Goal: Information Seeking & Learning: Find specific fact

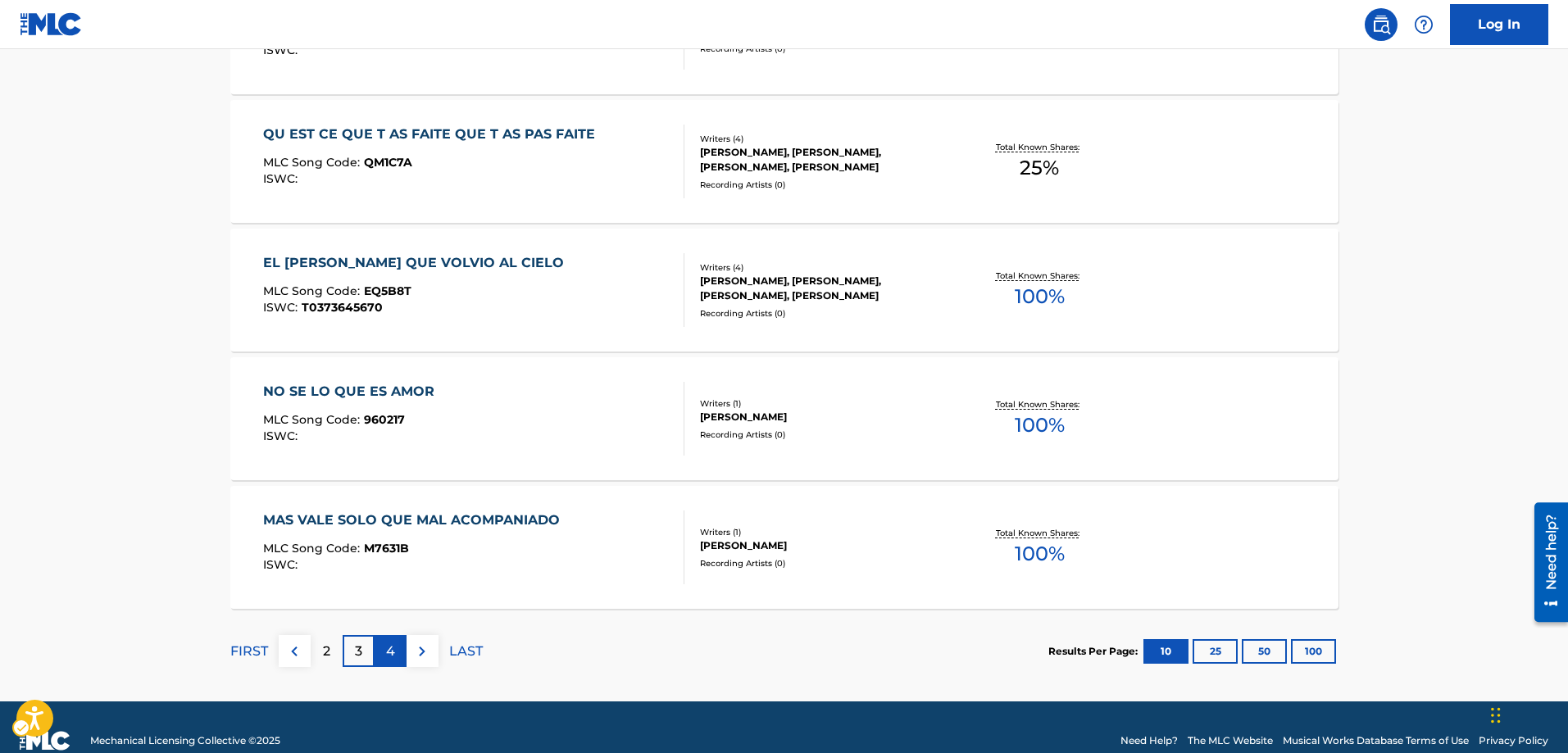
scroll to position [1304, 0]
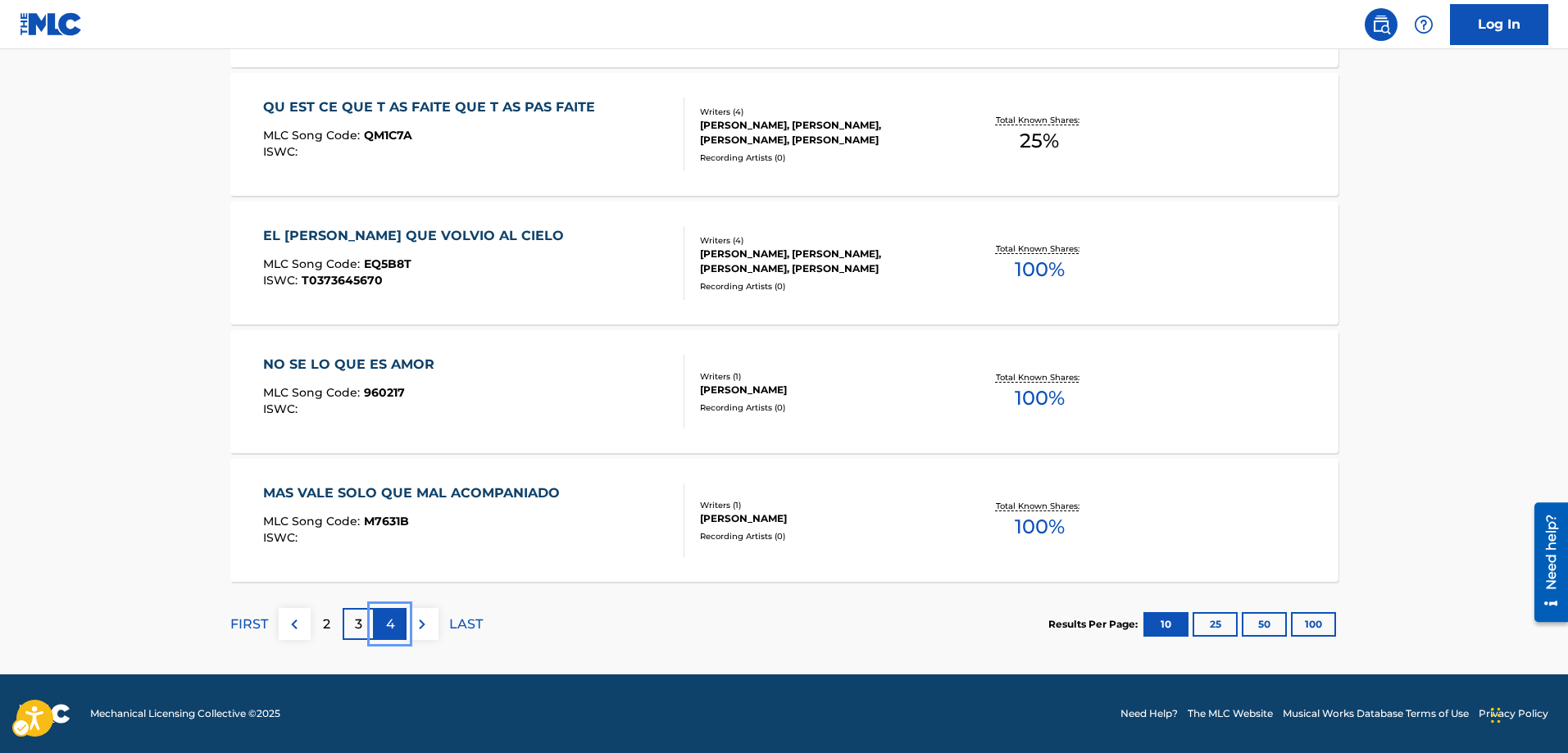
click at [395, 621] on div "4" at bounding box center [390, 623] width 32 height 32
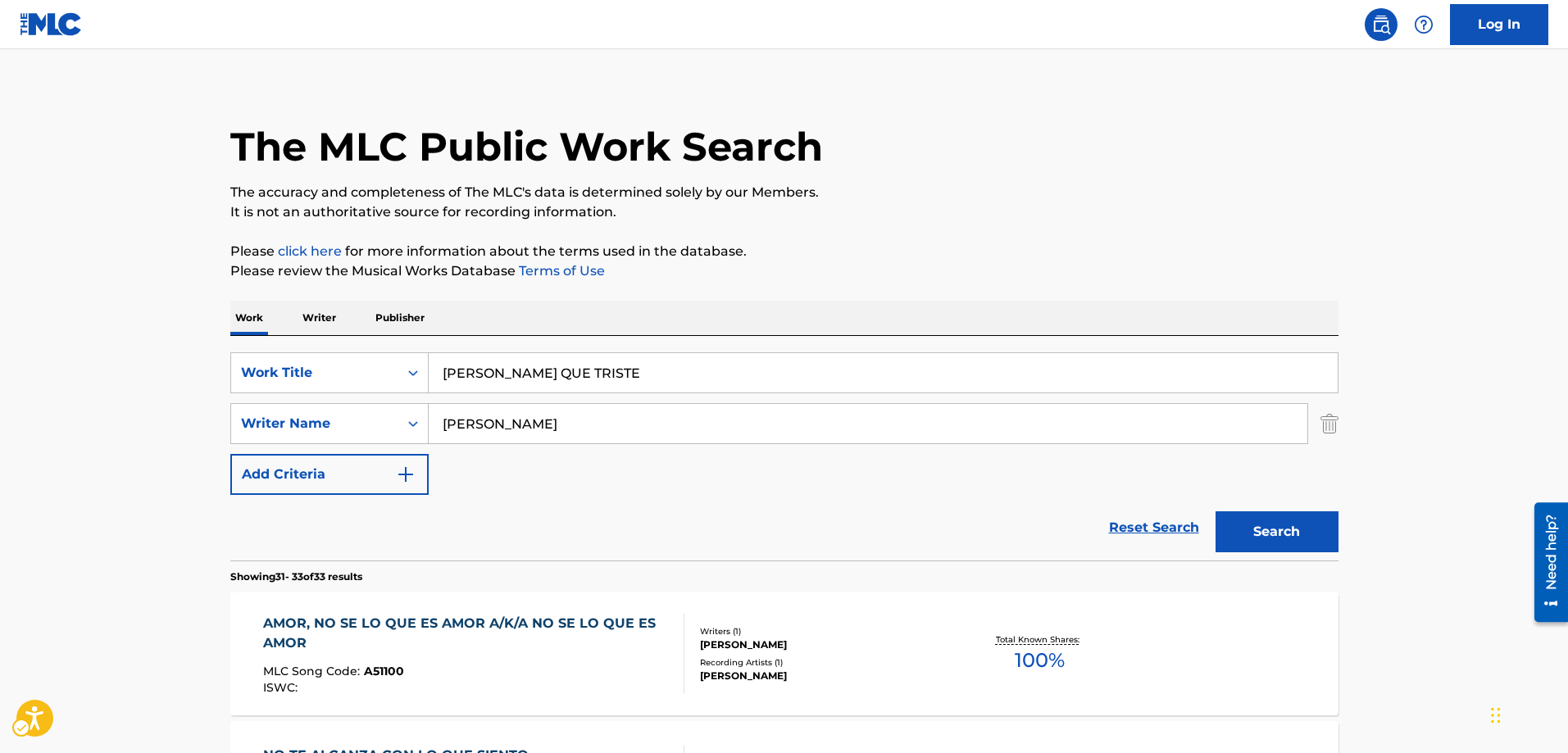
scroll to position [0, 0]
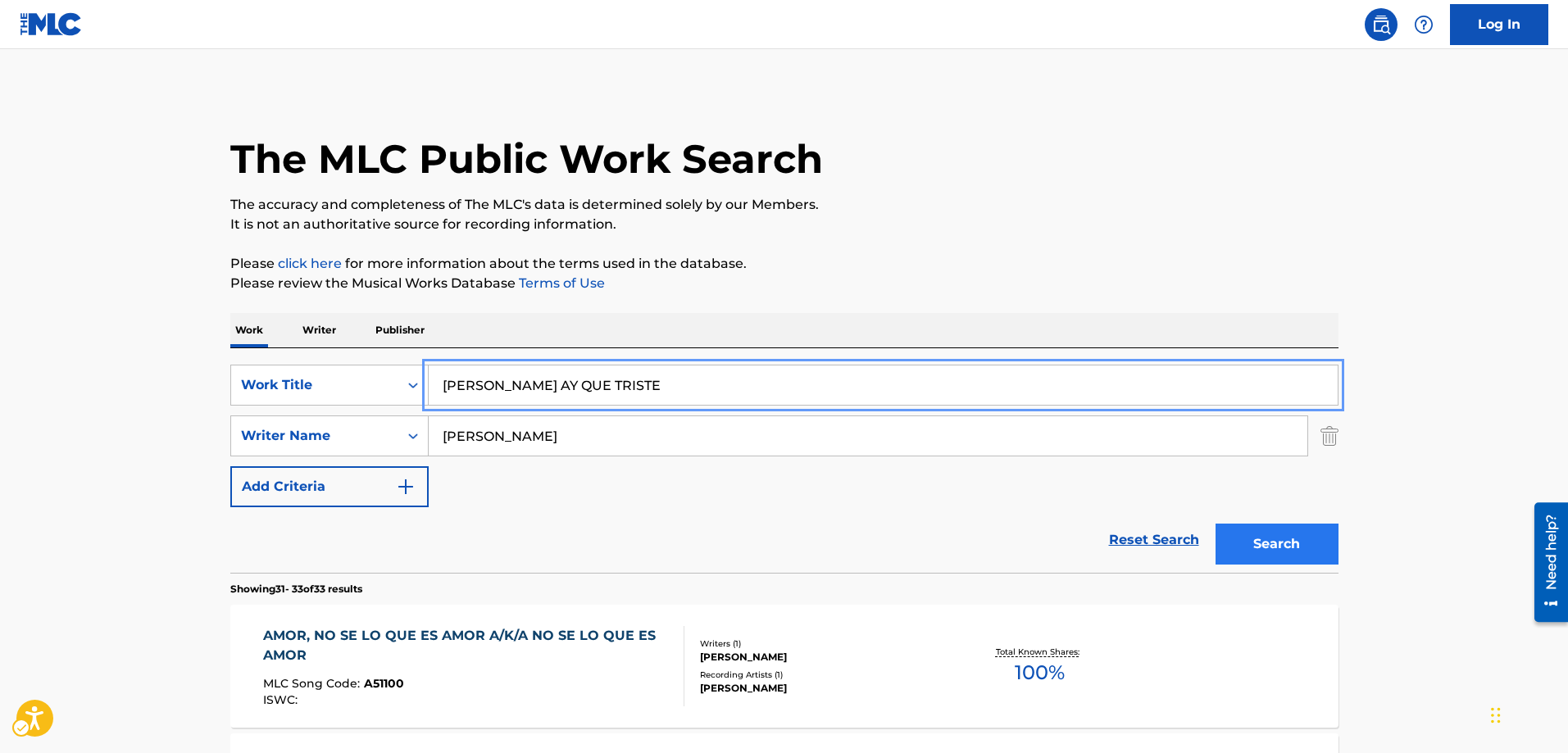
type input "PEDRO AY QUE TRISTE"
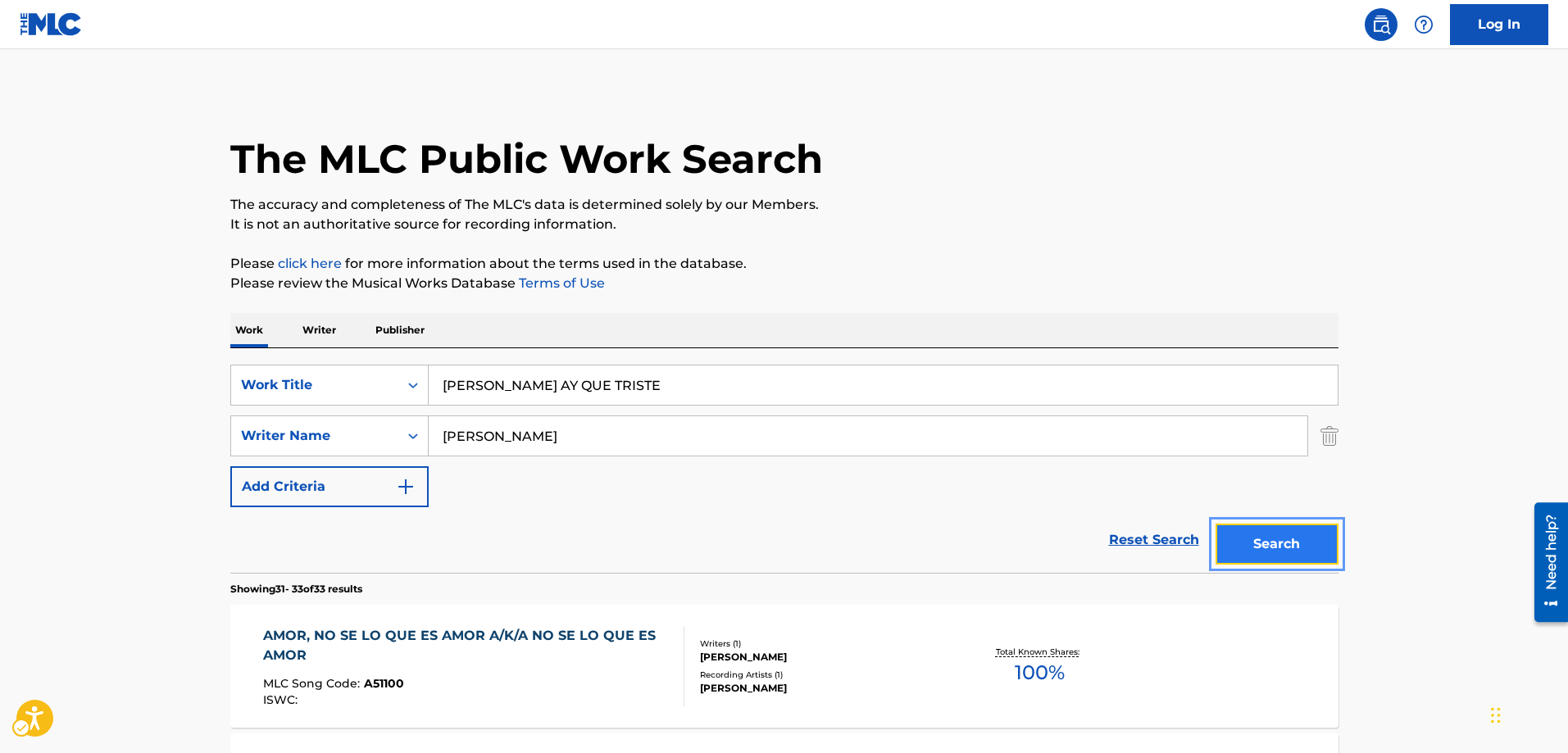
click at [1261, 546] on button "Search" at bounding box center [1277, 544] width 123 height 41
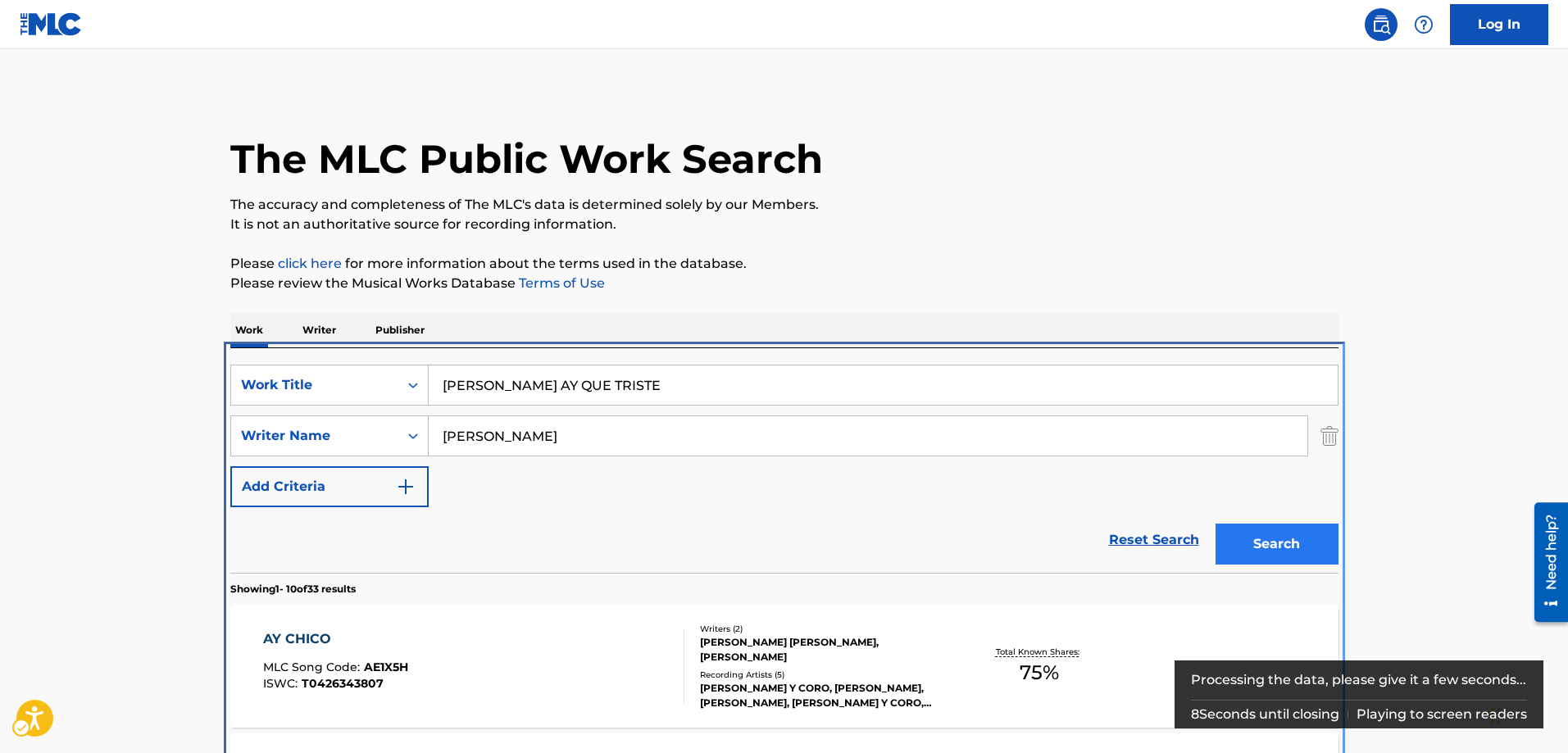
scroll to position [348, 0]
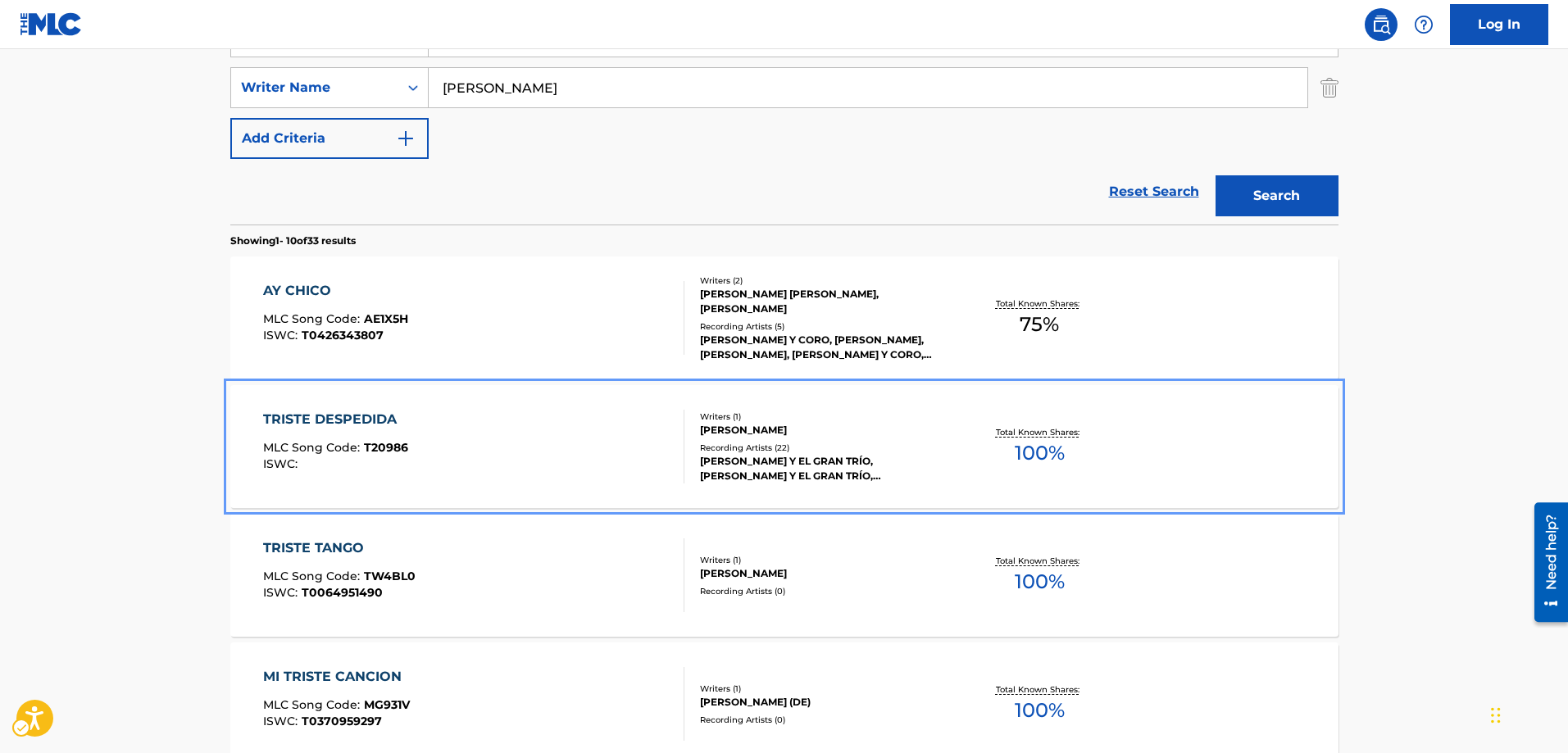
click at [379, 447] on span "T20986" at bounding box center [386, 447] width 44 height 15
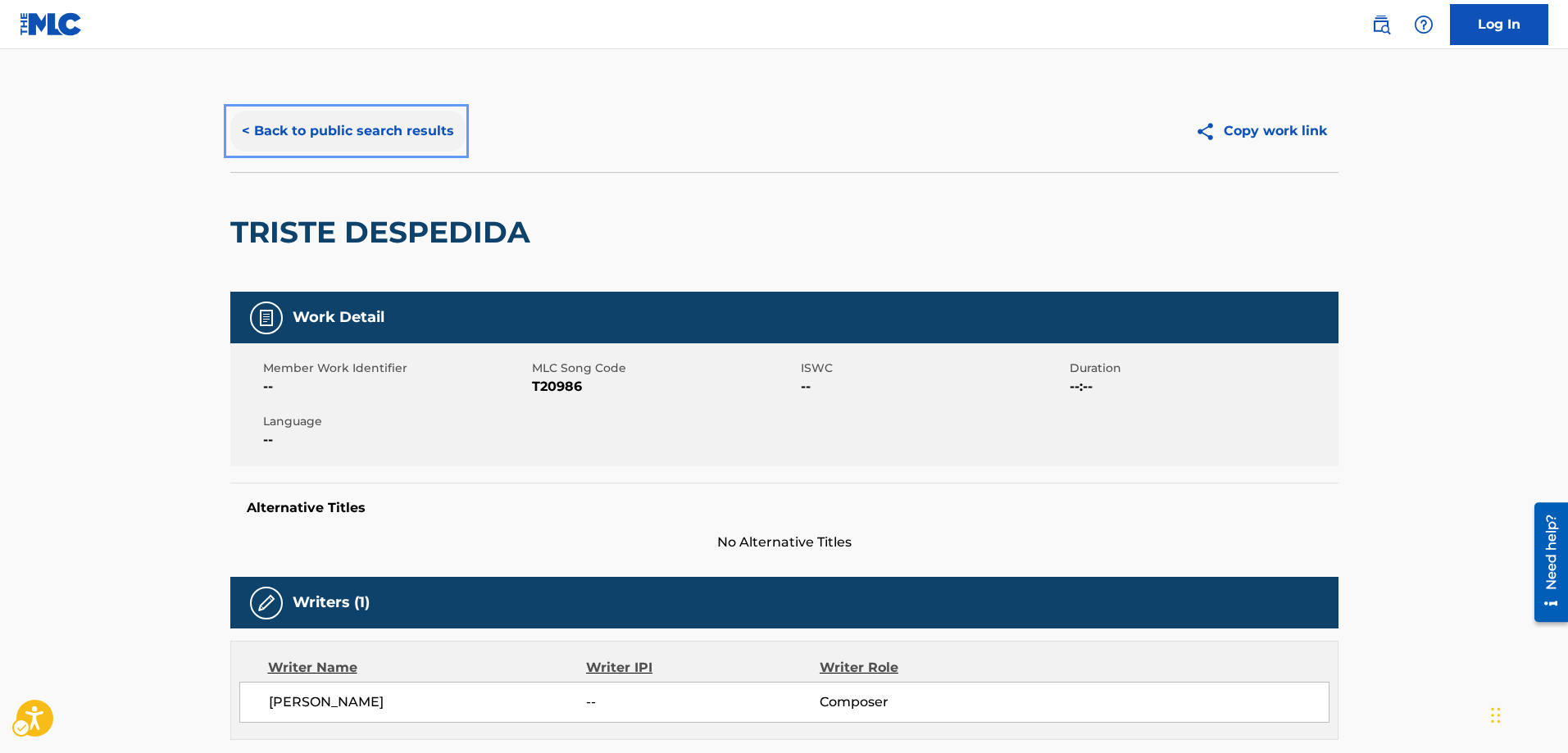
click at [244, 129] on button "< Back to public search results" at bounding box center [348, 131] width 235 height 41
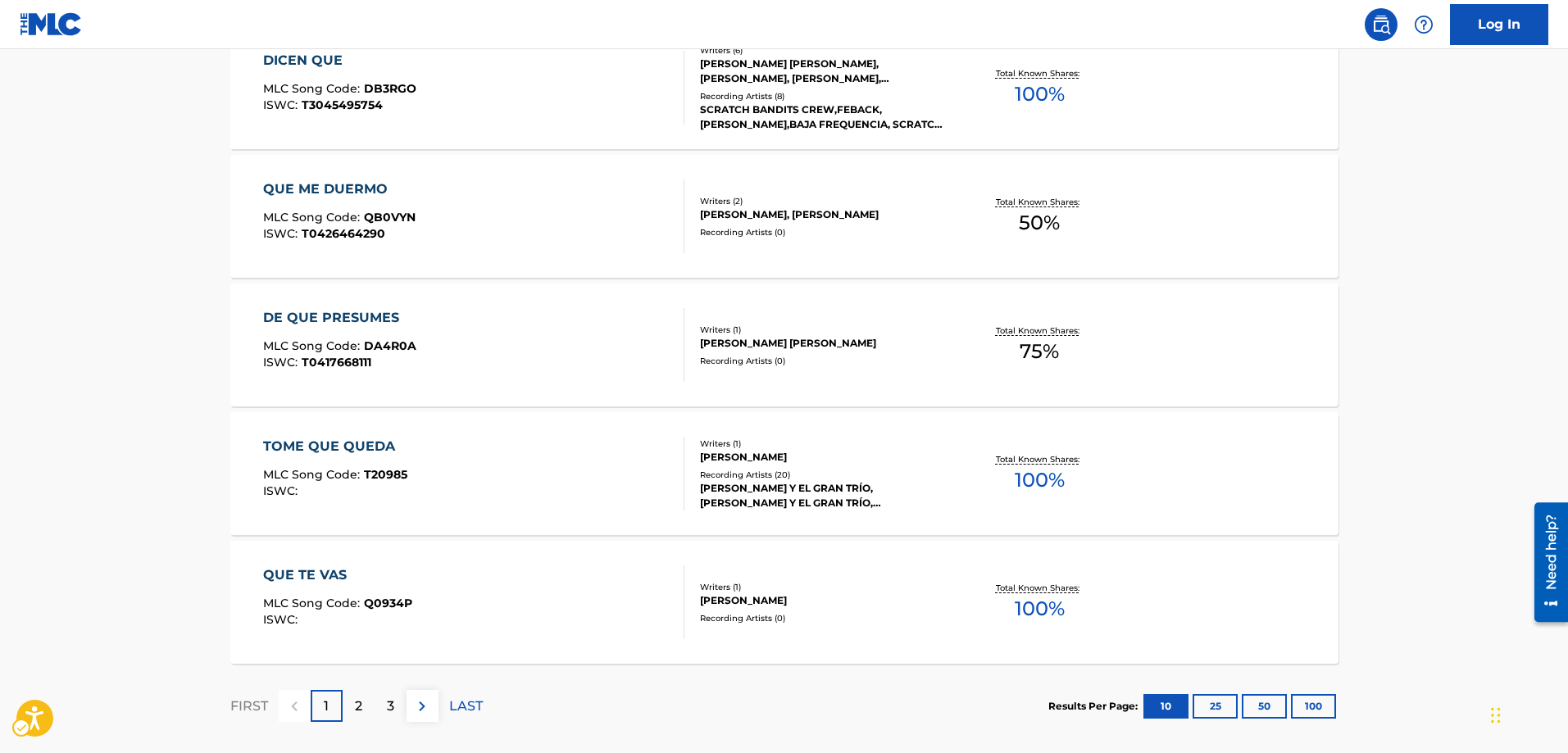
scroll to position [1249, 0]
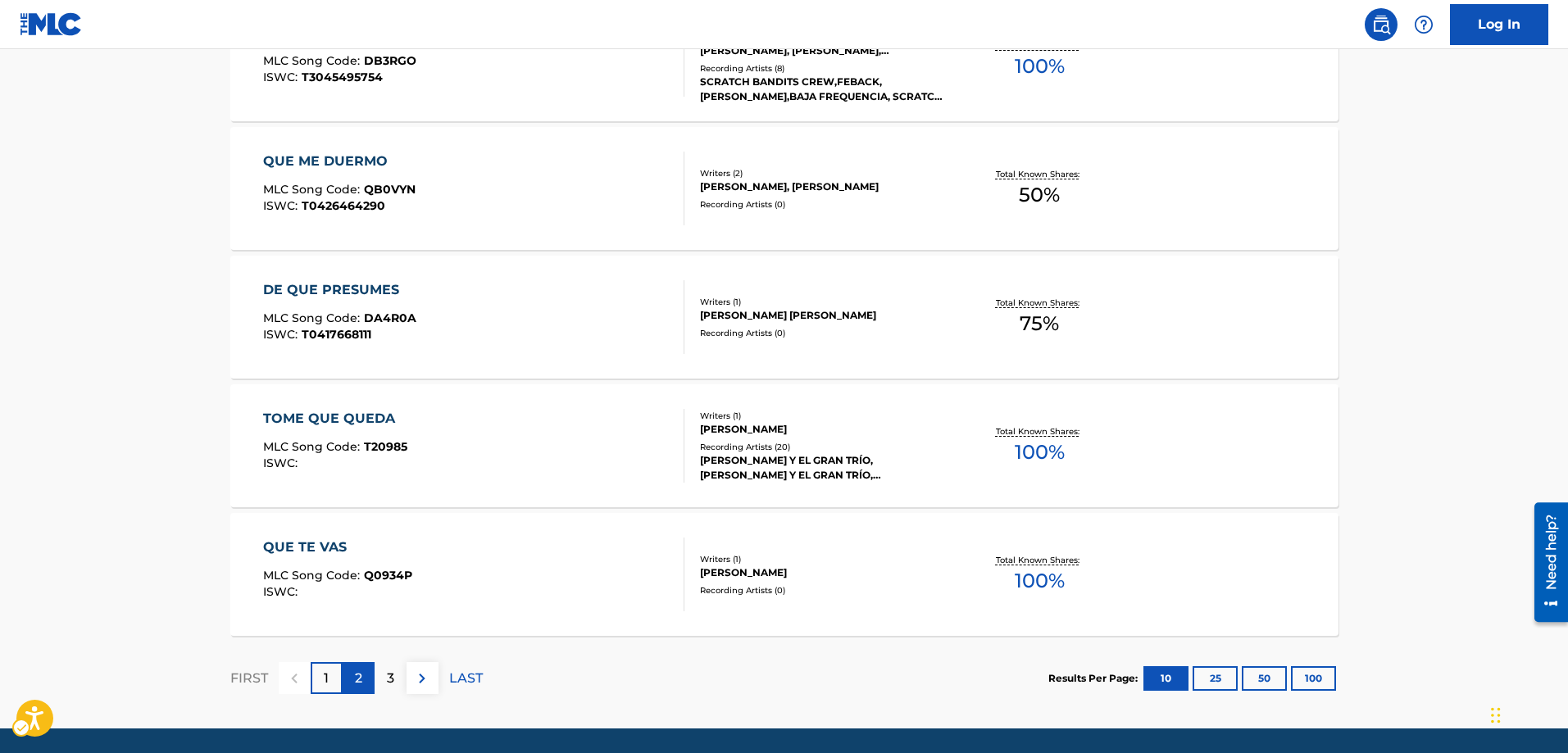
click at [355, 675] on p "2" at bounding box center [359, 678] width 7 height 19
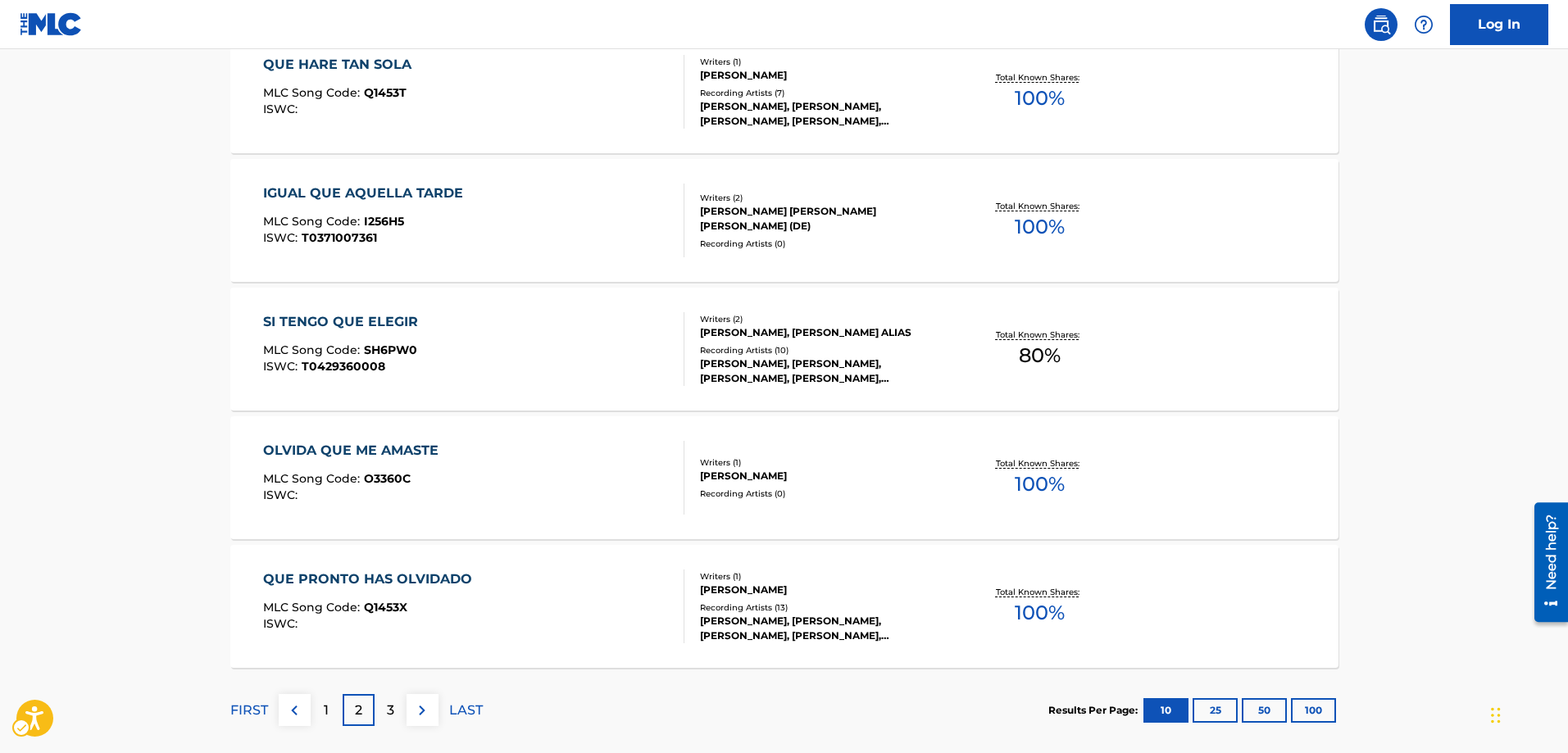
scroll to position [1304, 0]
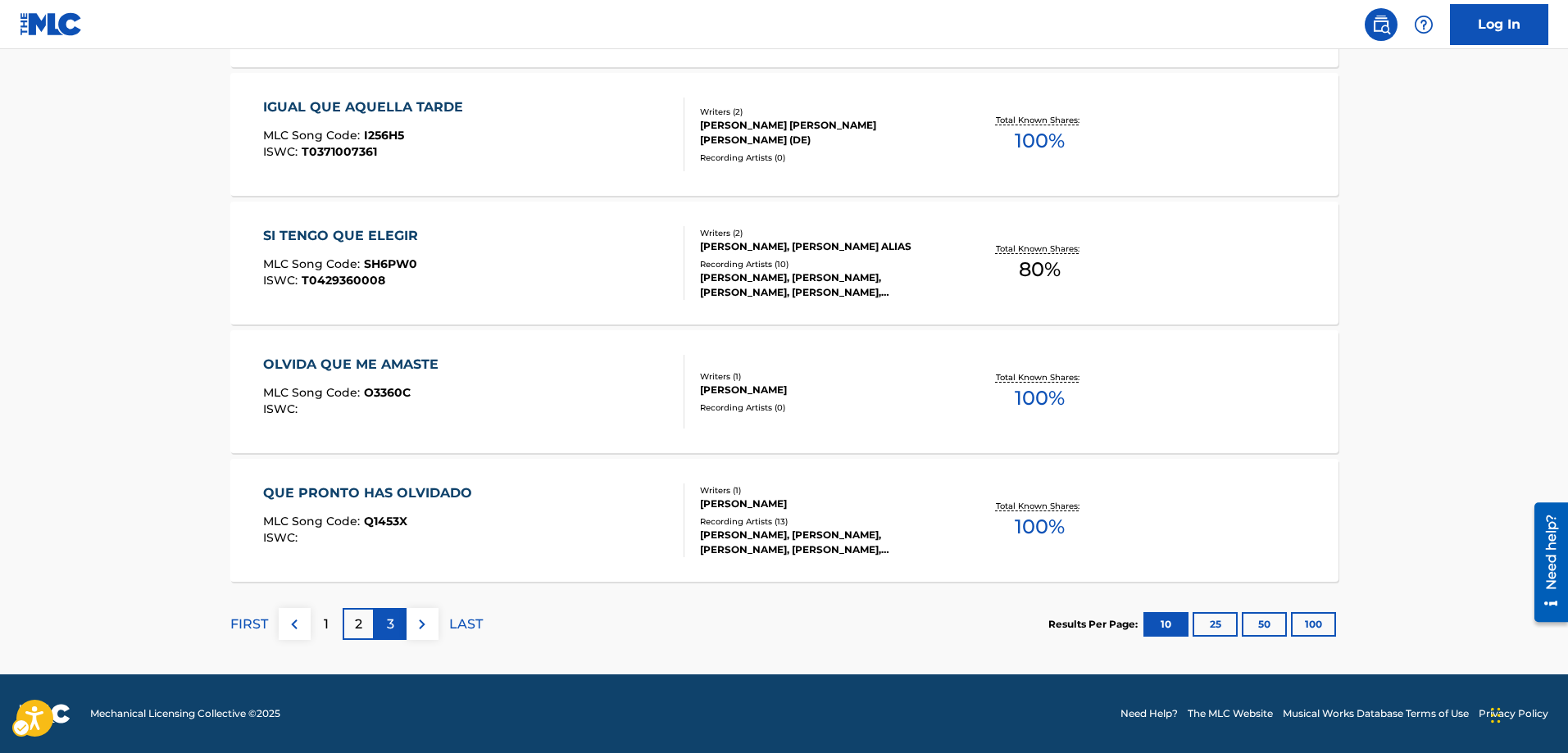
click at [394, 622] on p "3" at bounding box center [391, 624] width 7 height 19
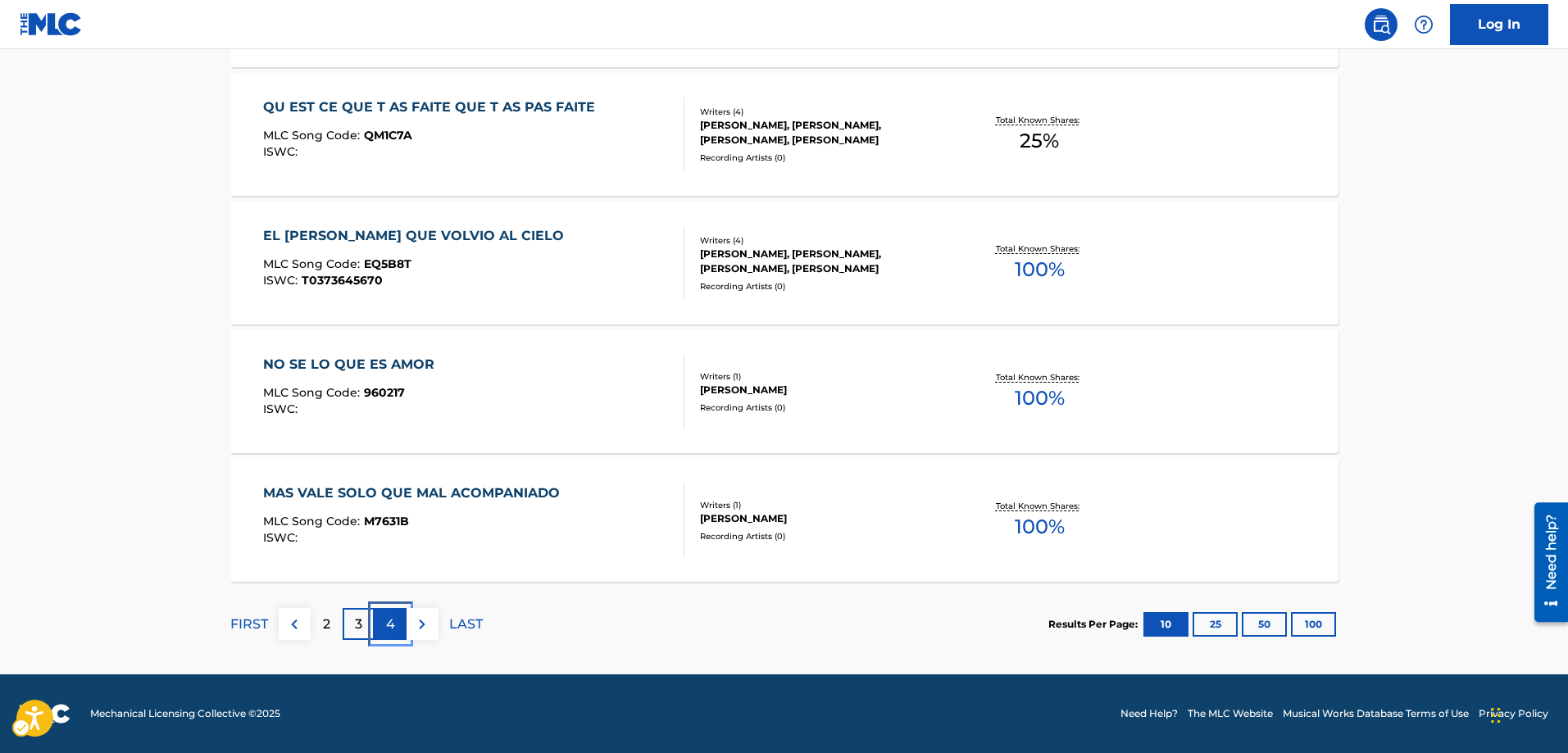
click at [394, 622] on p "4" at bounding box center [391, 624] width 9 height 19
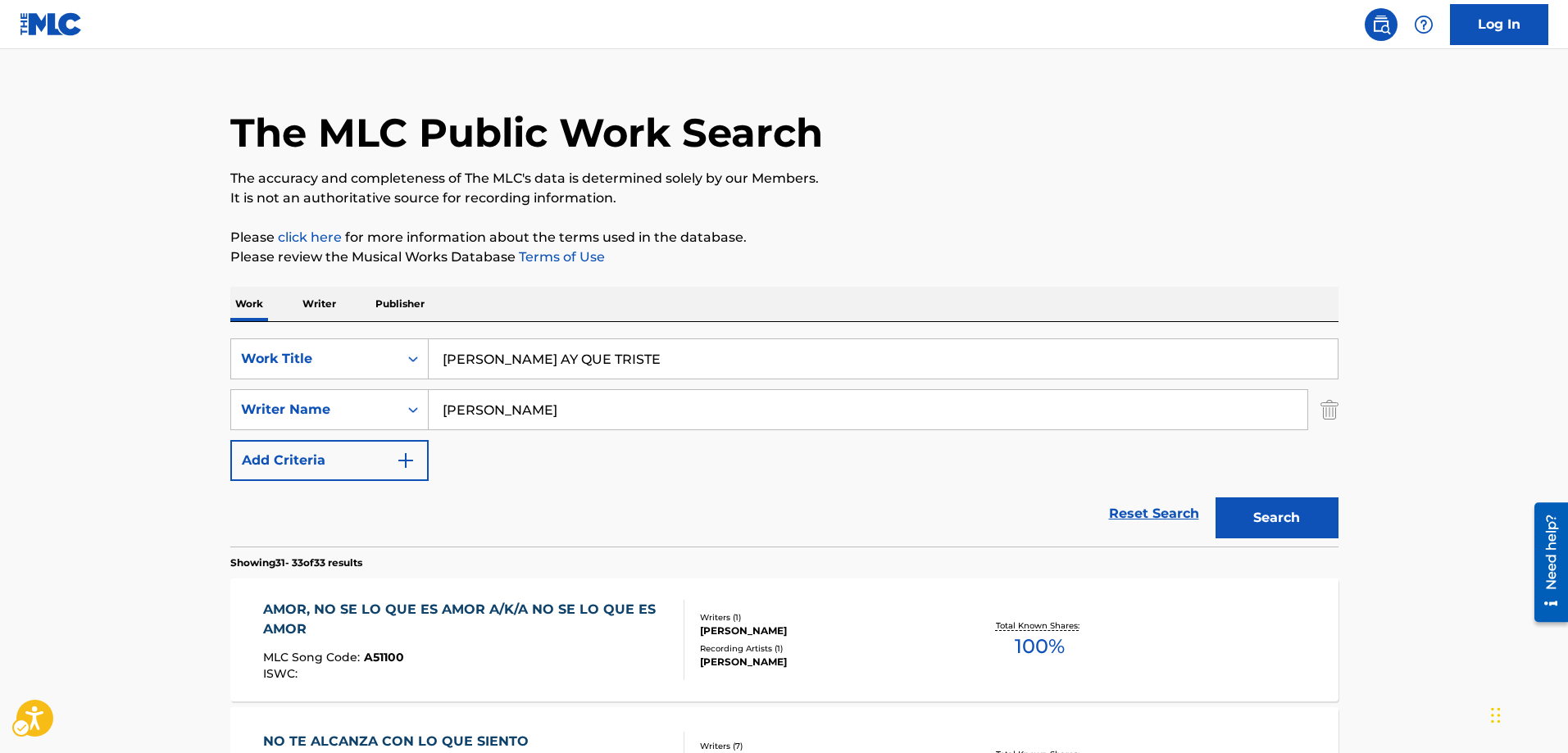
scroll to position [0, 0]
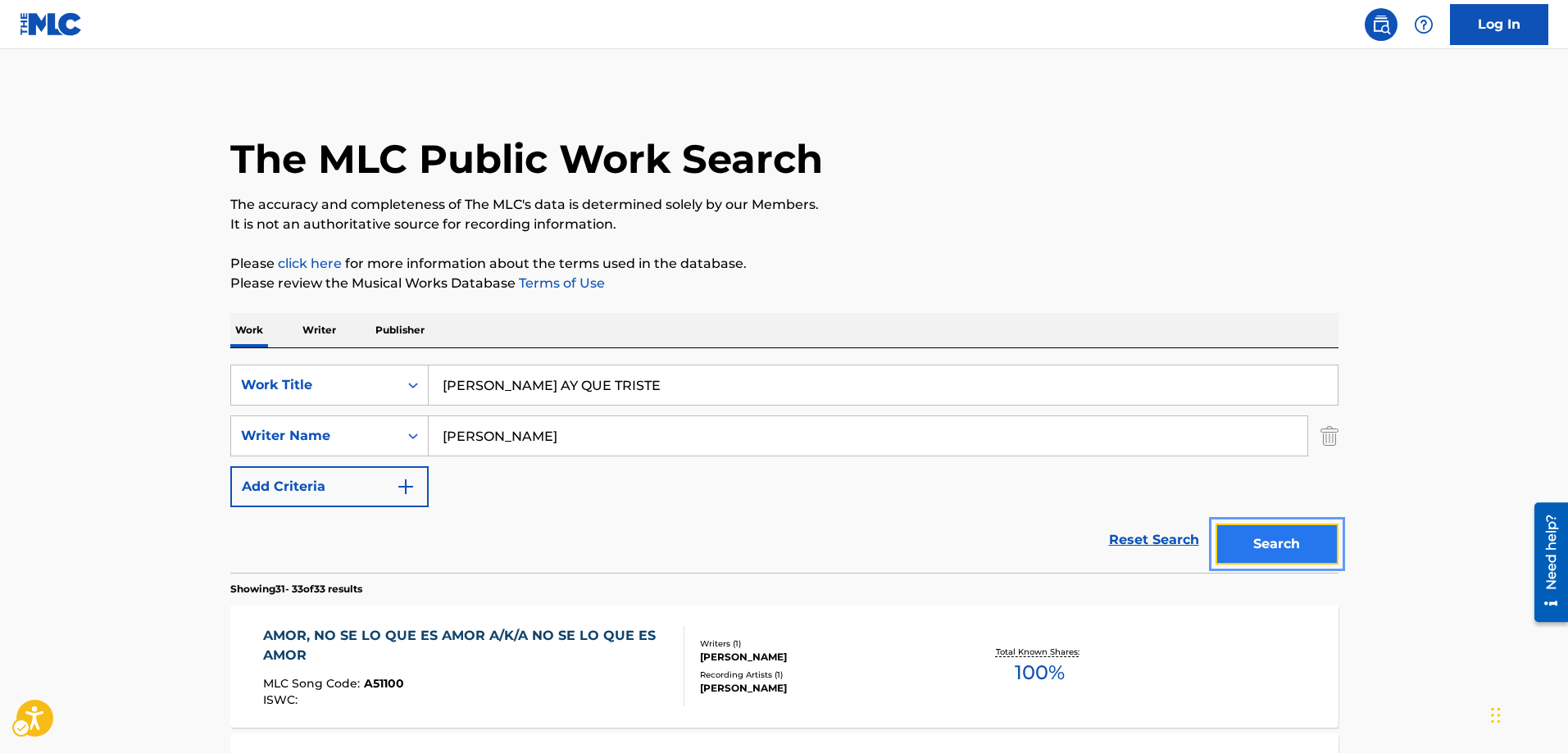
click at [1272, 545] on button "Search" at bounding box center [1277, 544] width 123 height 41
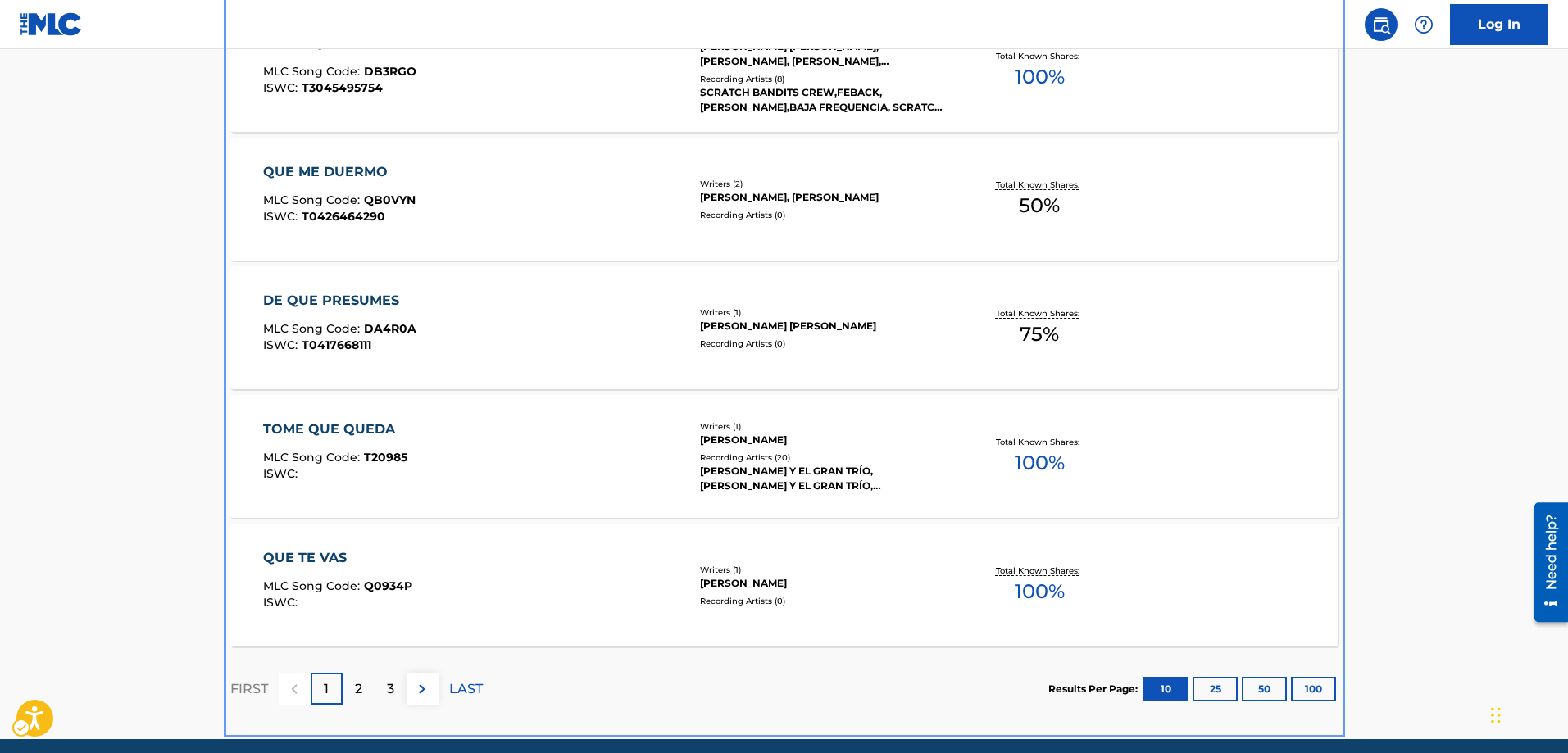
scroll to position [1304, 0]
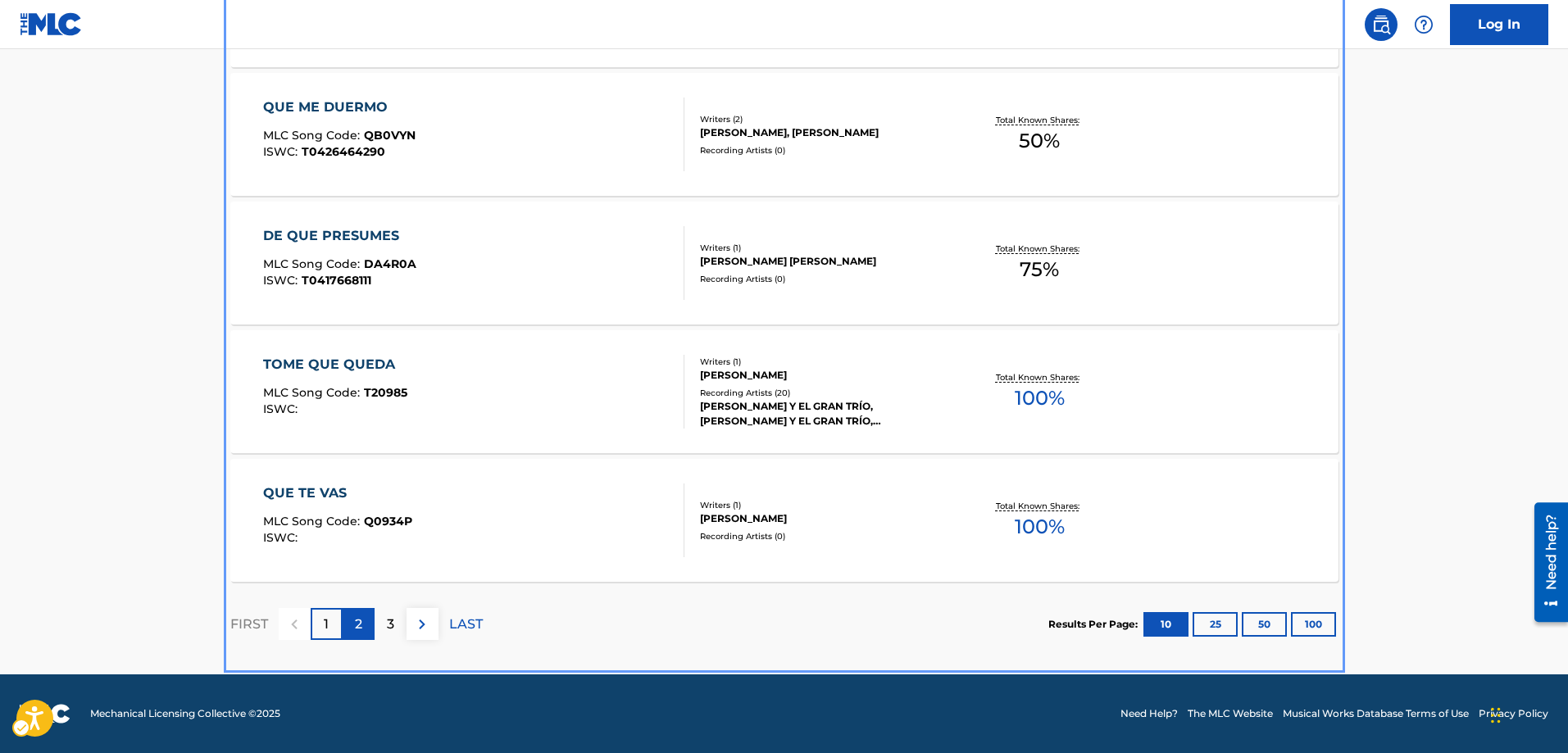
click at [348, 621] on div "2" at bounding box center [359, 623] width 32 height 32
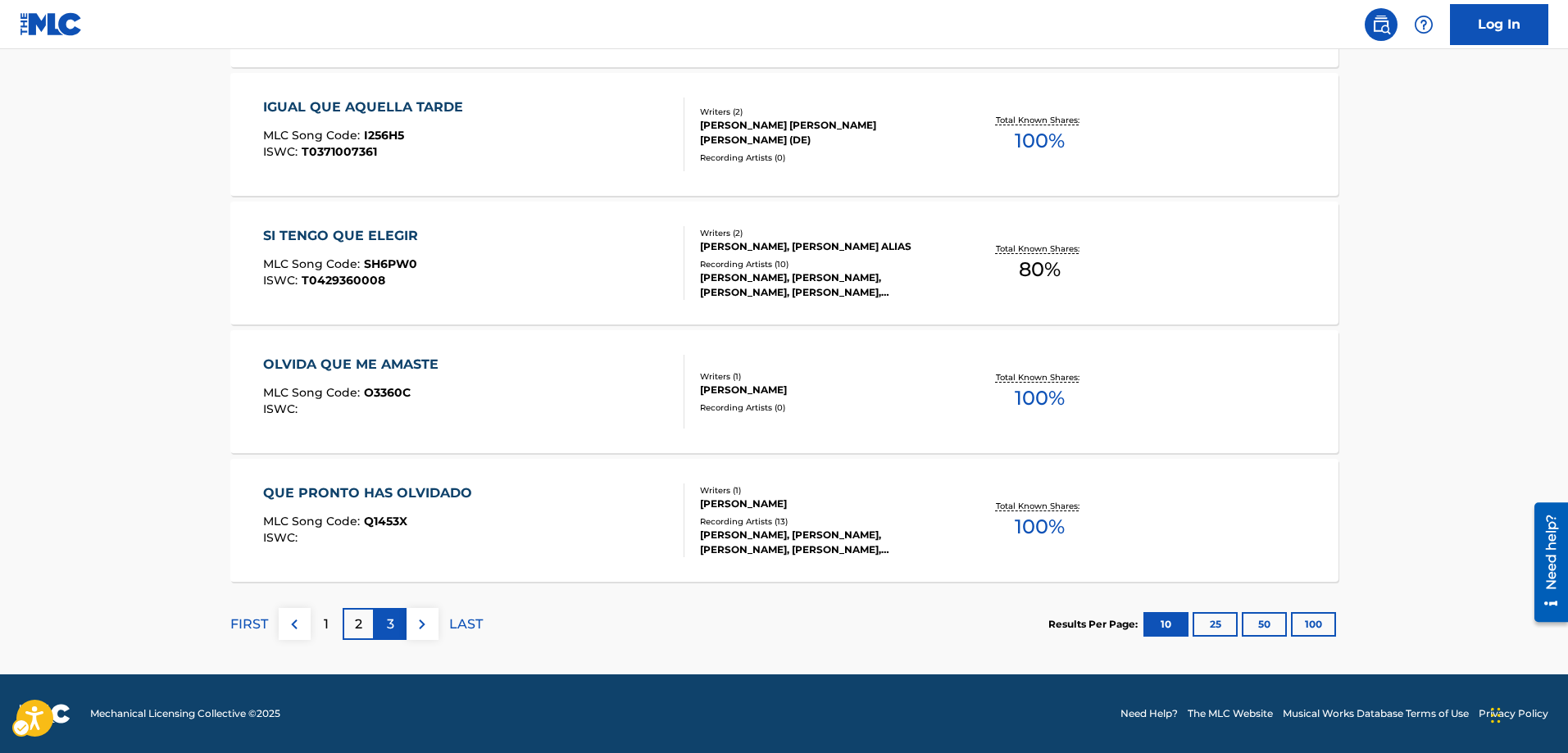
click at [394, 623] on p "3" at bounding box center [391, 624] width 7 height 19
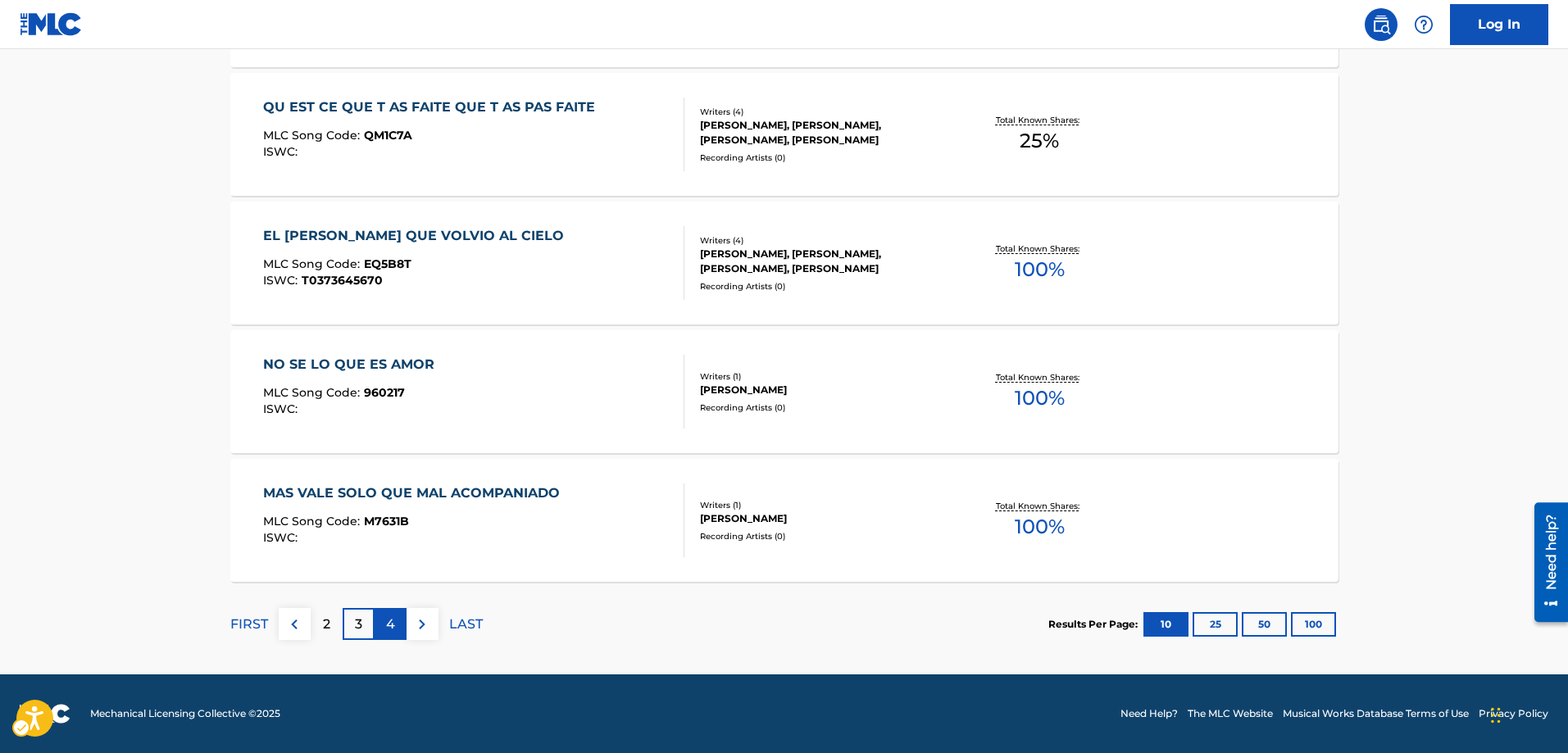
click at [395, 621] on p "4" at bounding box center [391, 624] width 9 height 19
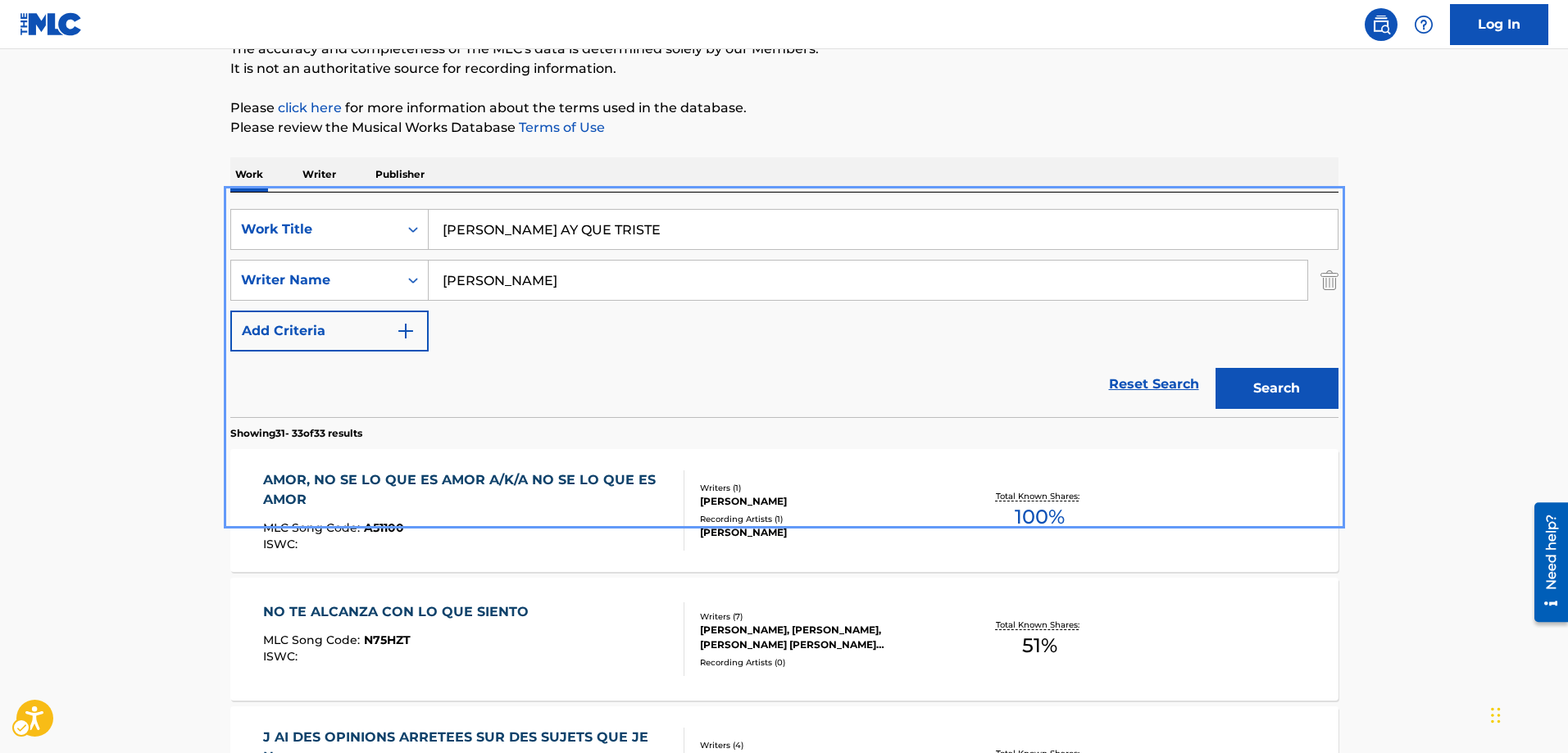
scroll to position [403, 0]
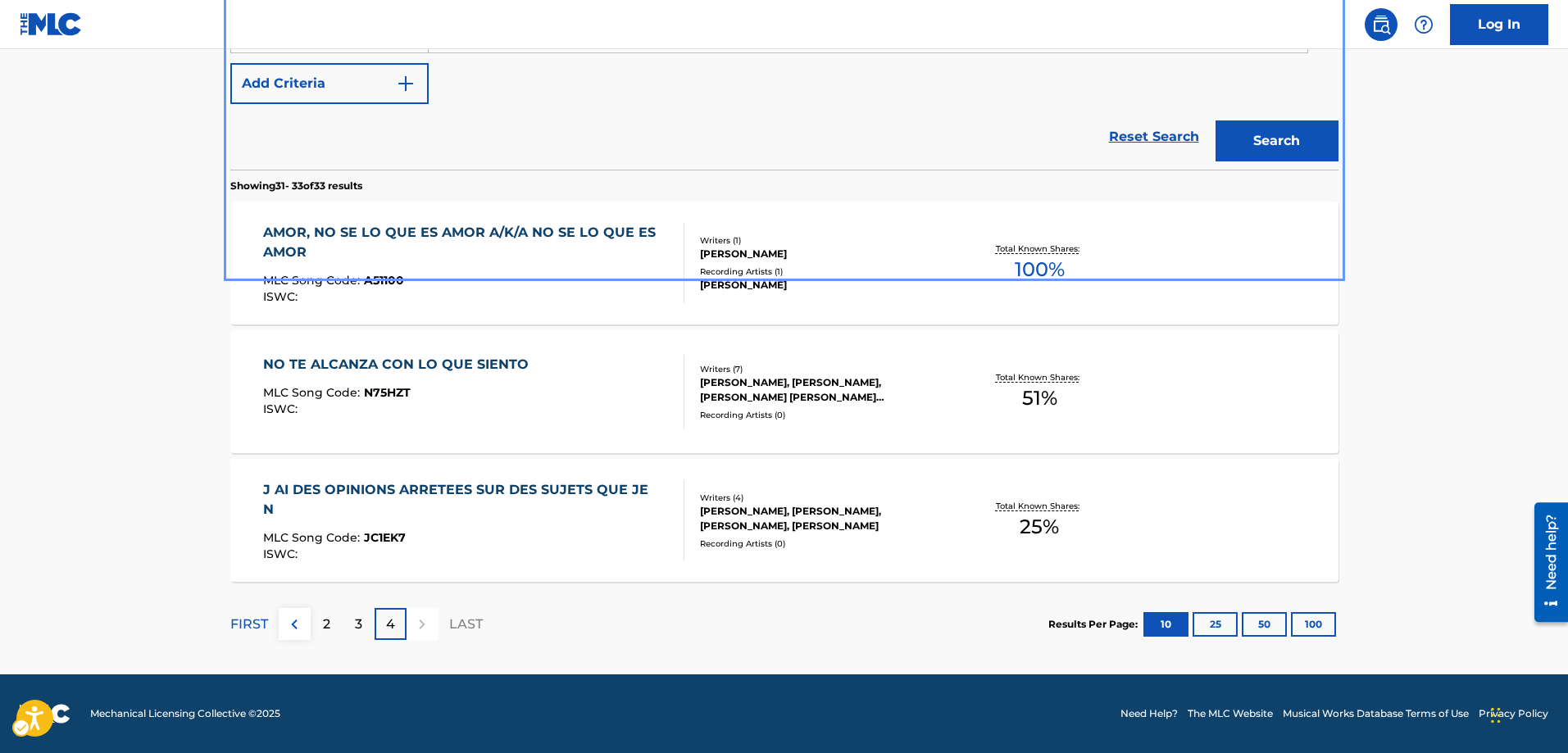
click at [395, 622] on p "4" at bounding box center [391, 624] width 9 height 19
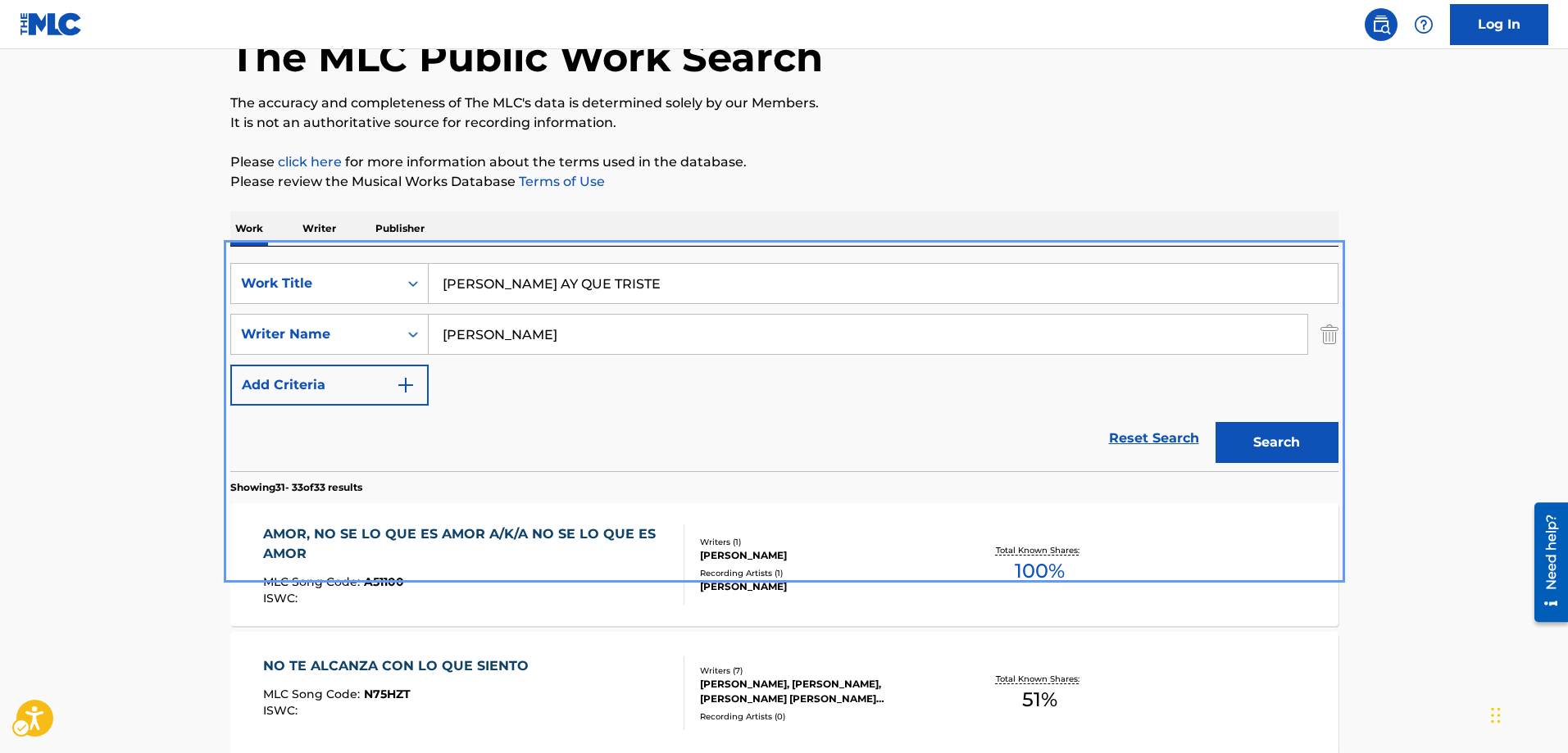
scroll to position [0, 0]
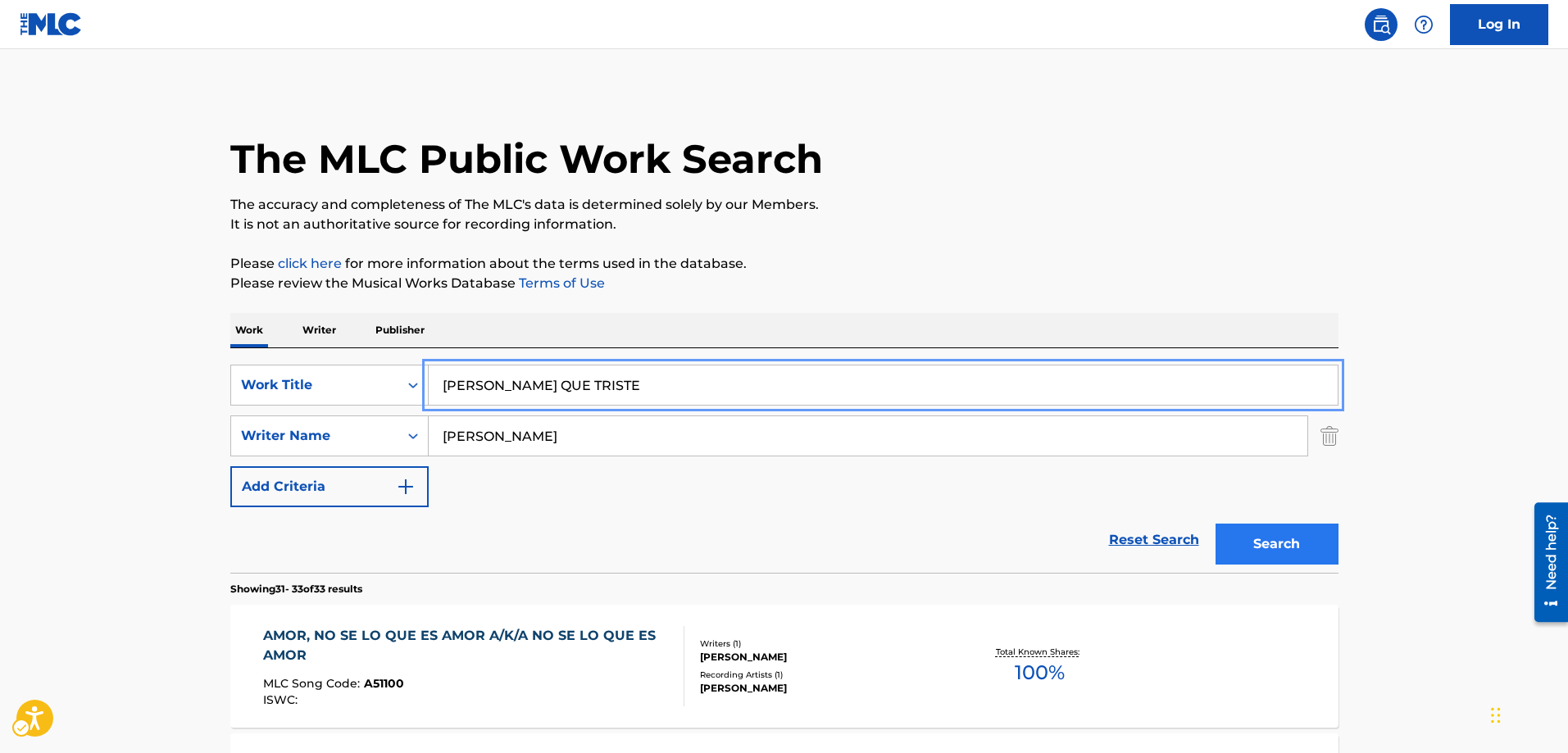
type input "PEDRO HAY QUE TRISTE"
click at [1256, 542] on button "Search" at bounding box center [1277, 544] width 123 height 41
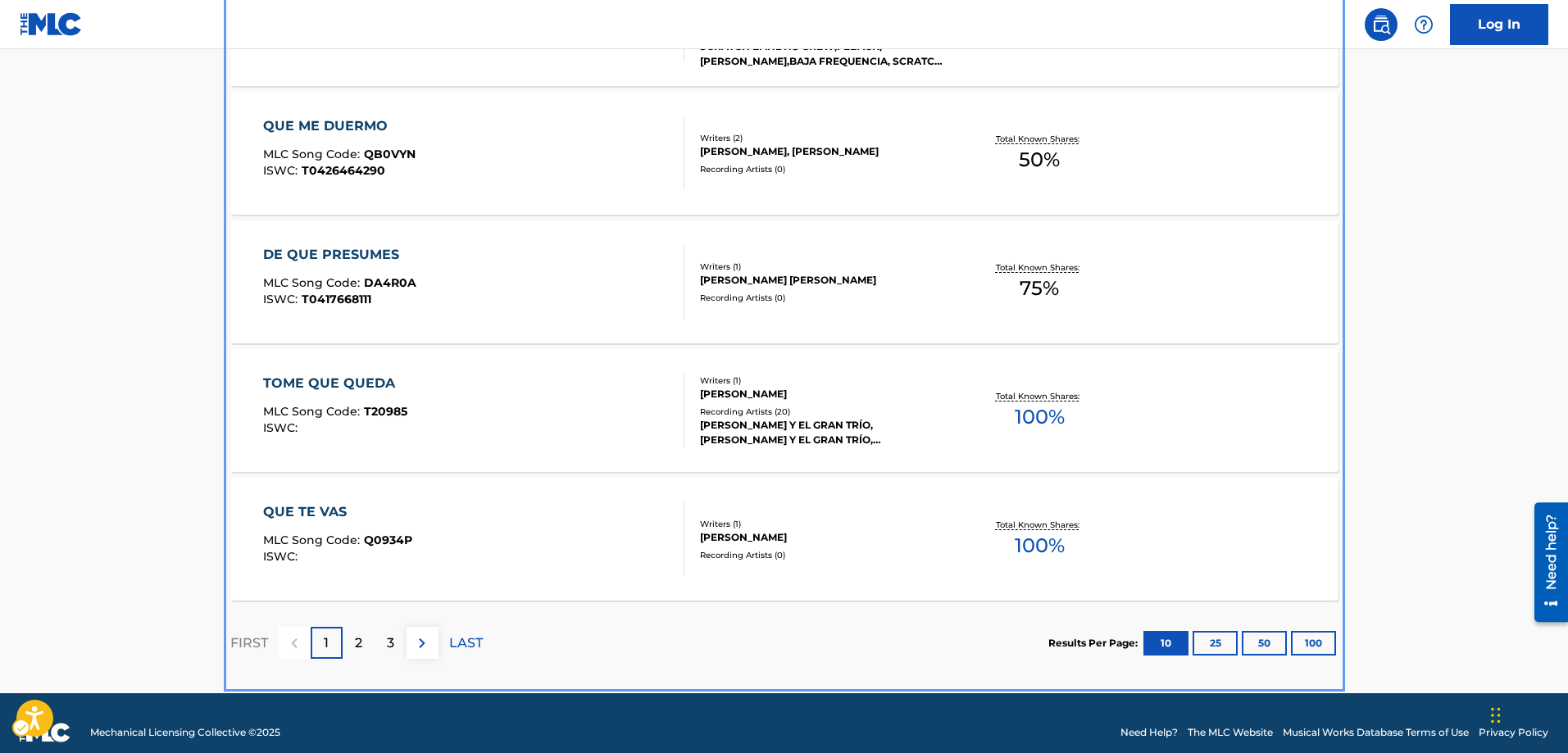
scroll to position [1304, 0]
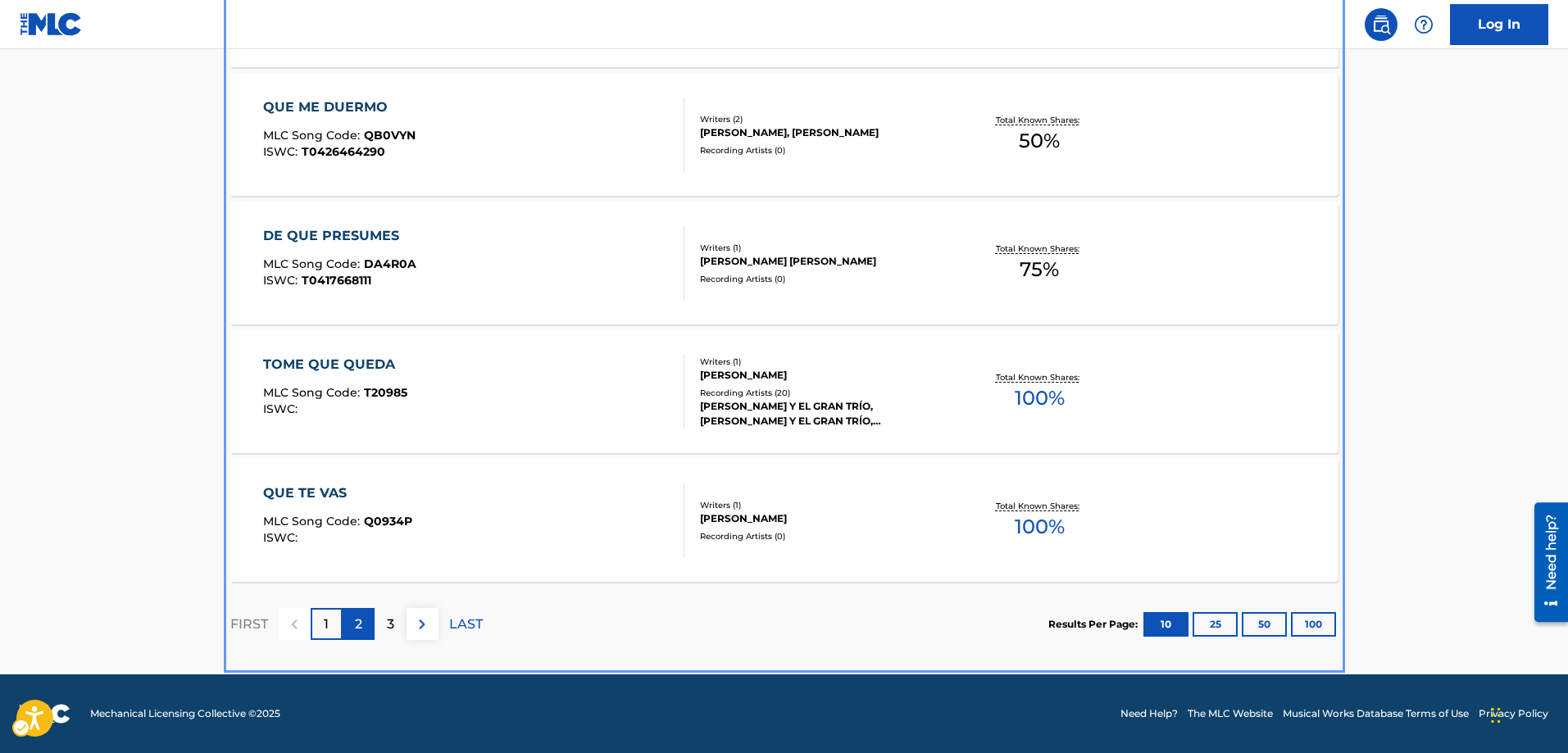
click at [366, 627] on div "2" at bounding box center [359, 623] width 32 height 32
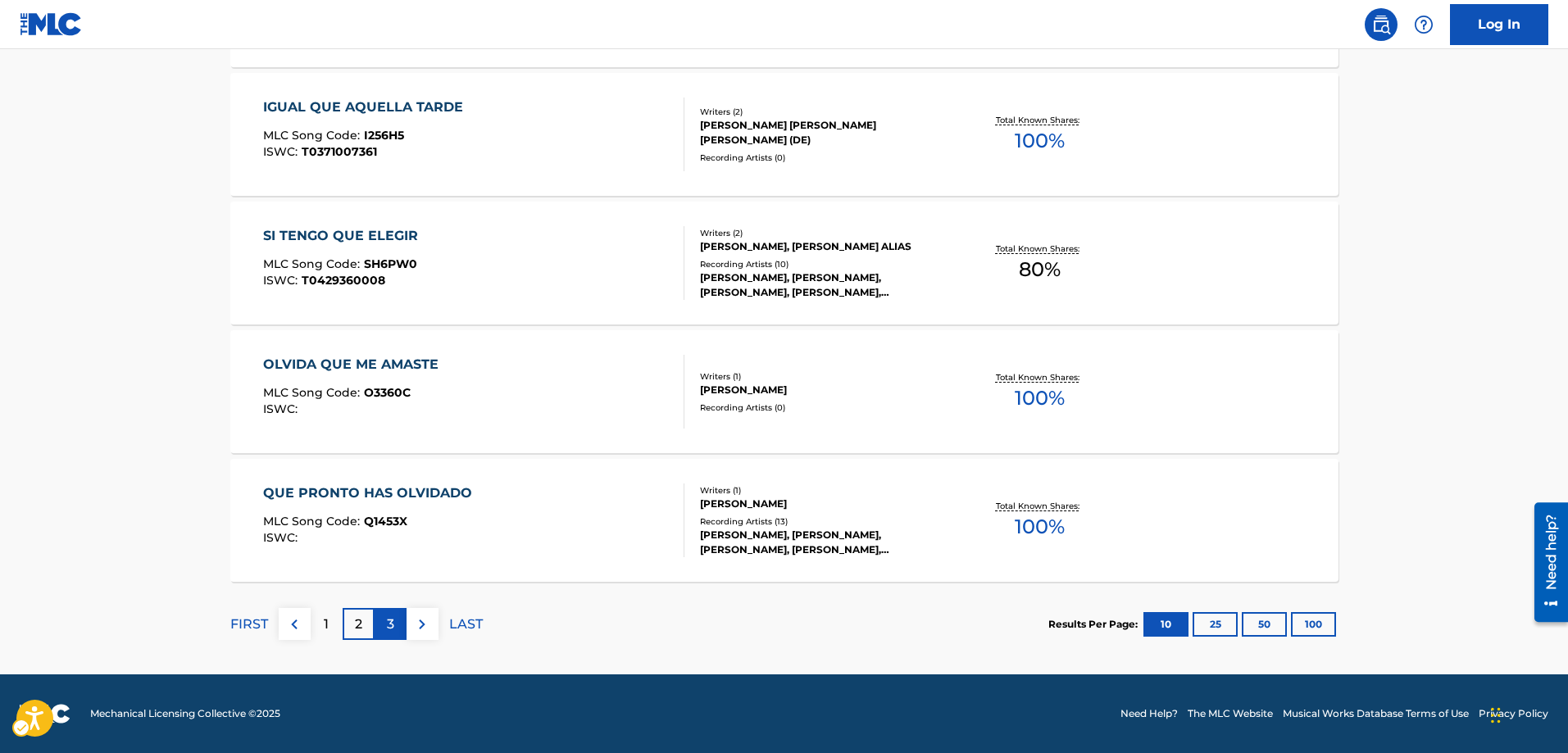
click at [395, 623] on div "3" at bounding box center [390, 623] width 32 height 32
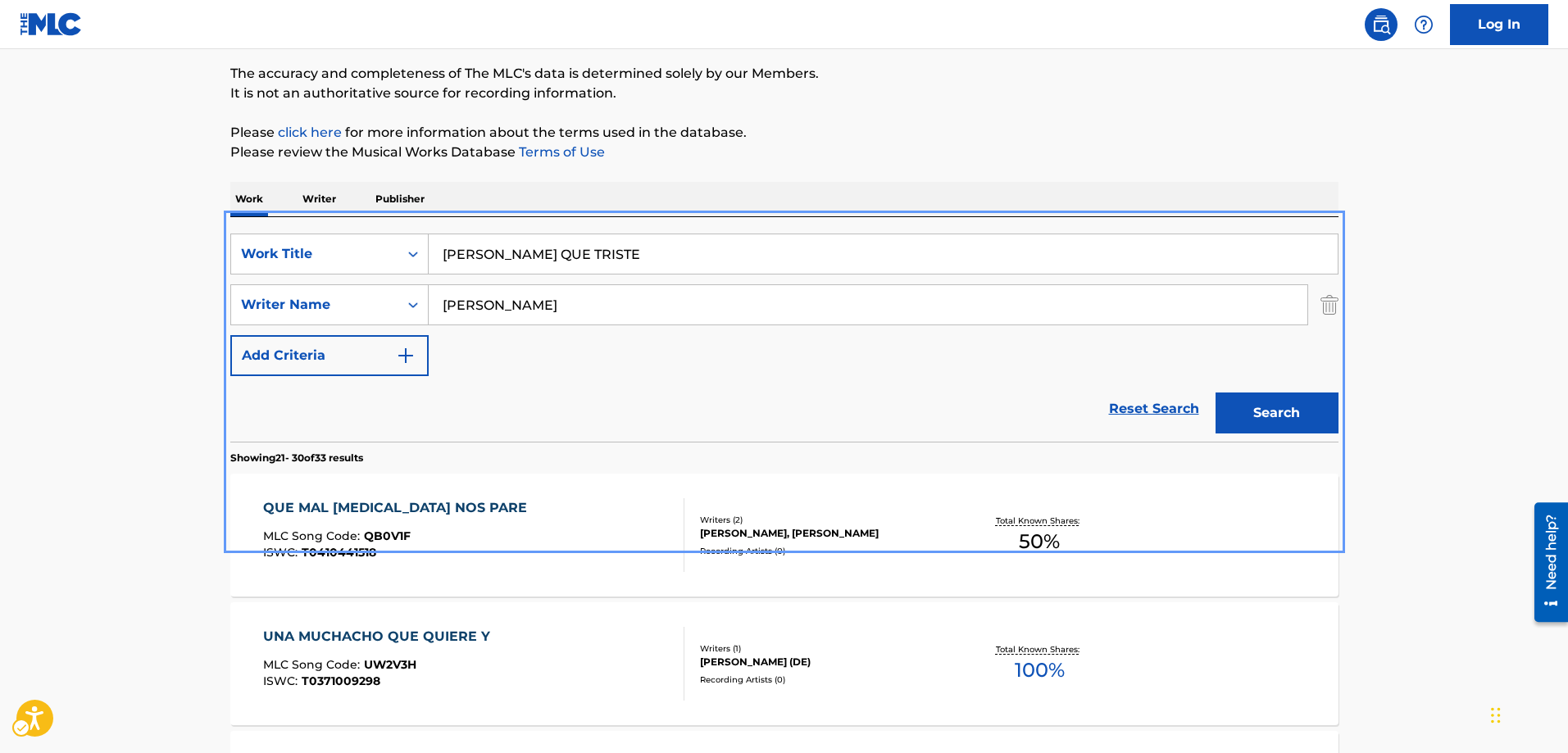
scroll to position [75, 0]
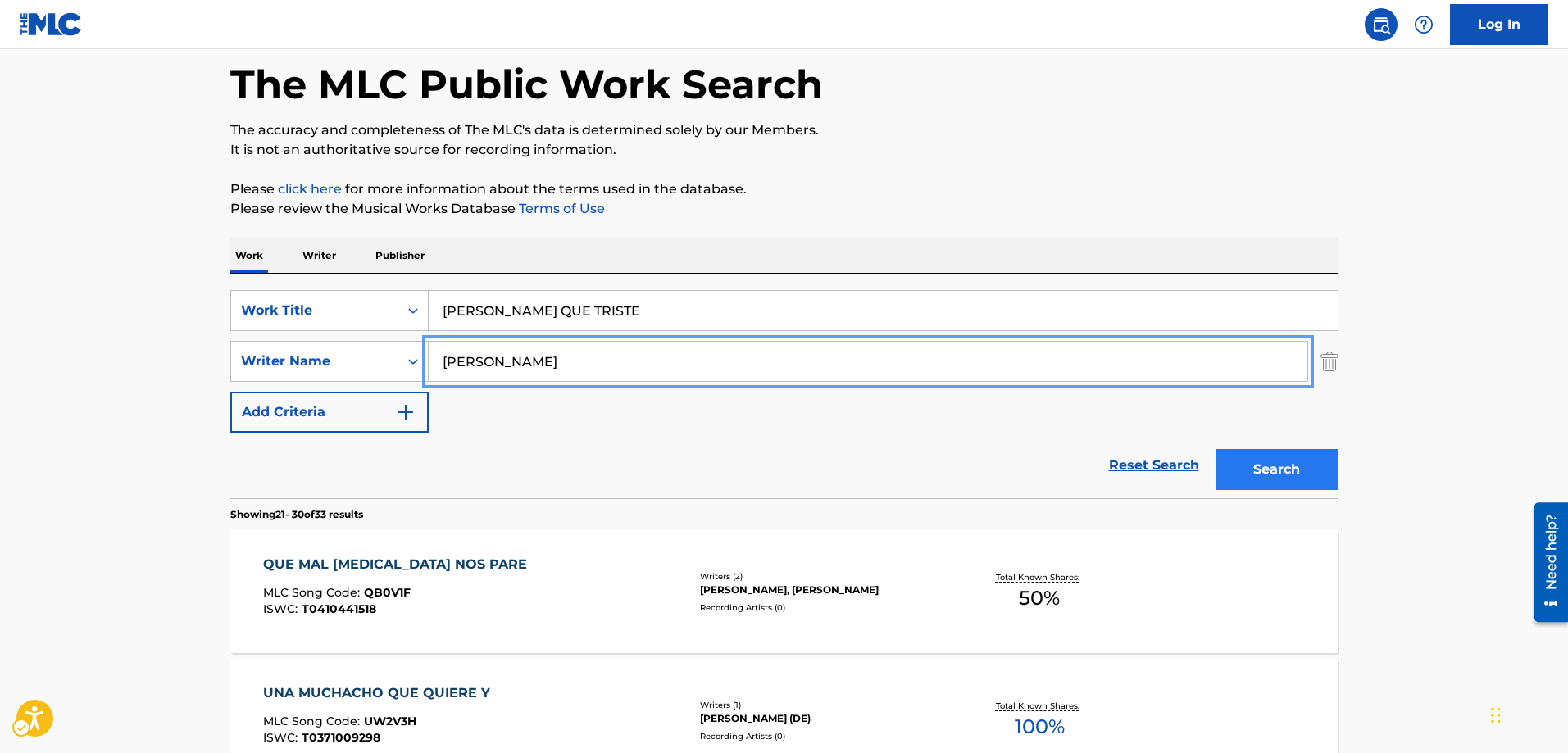
type input "LYDIA MENDOZA"
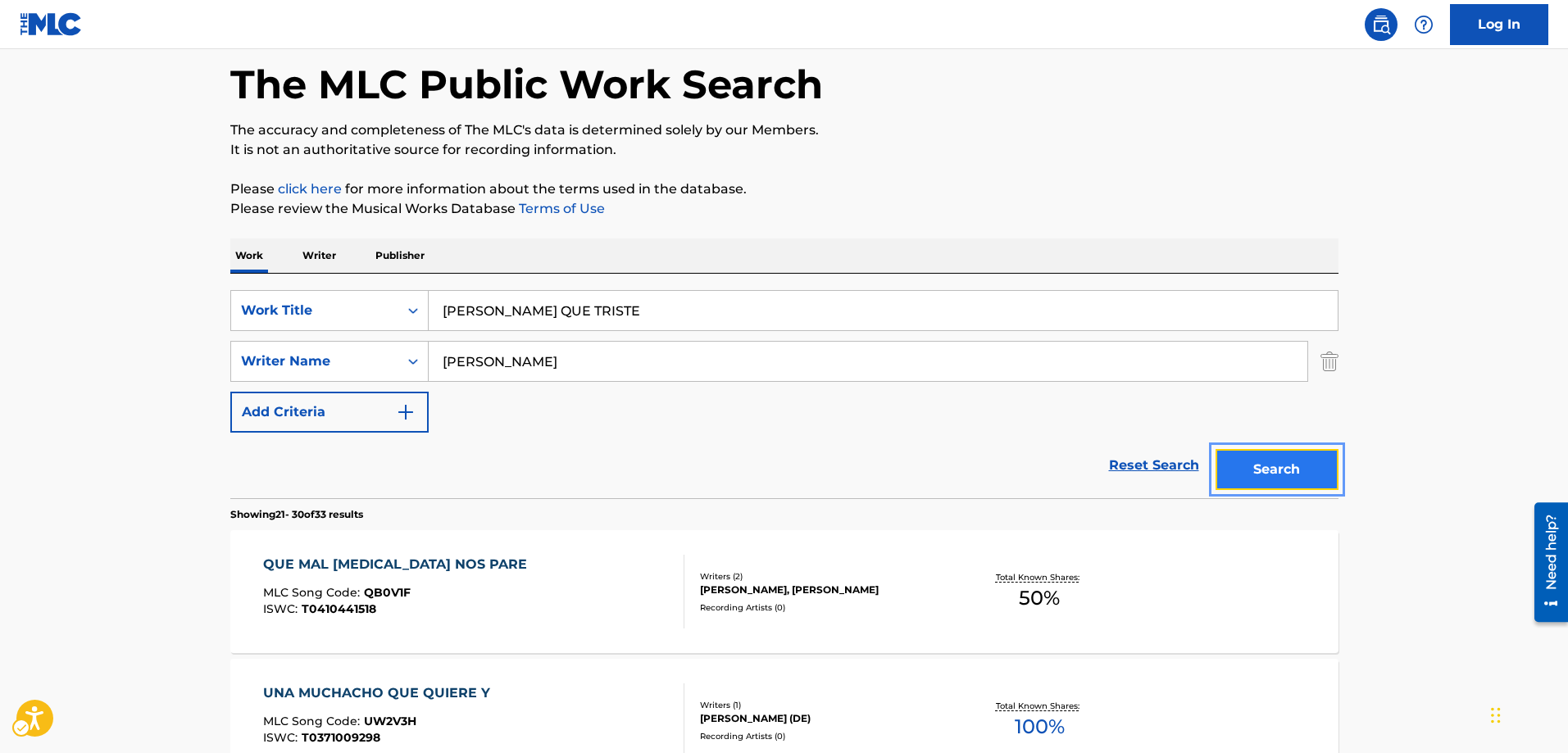
click at [1279, 471] on button "Search" at bounding box center [1277, 470] width 123 height 41
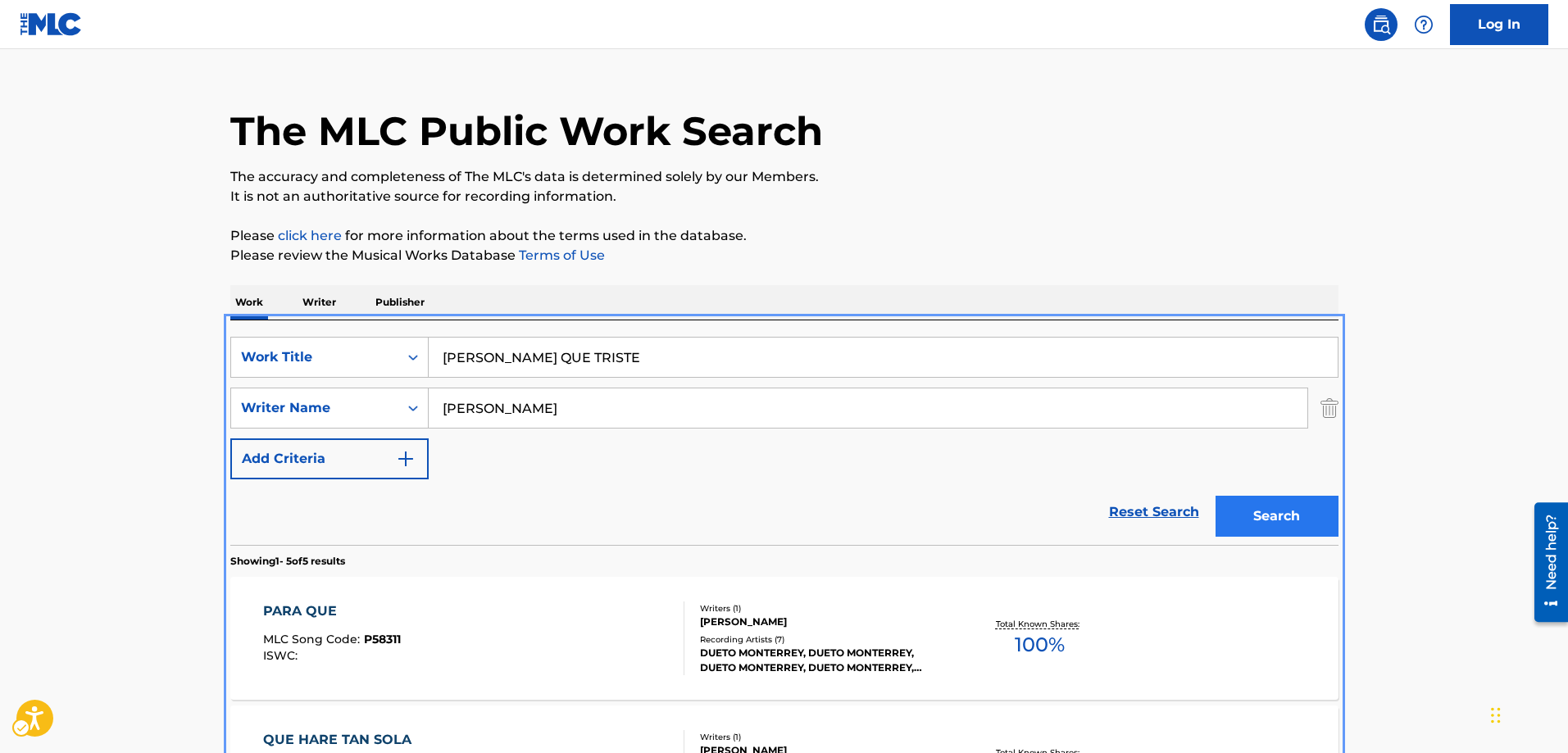
scroll to position [0, 0]
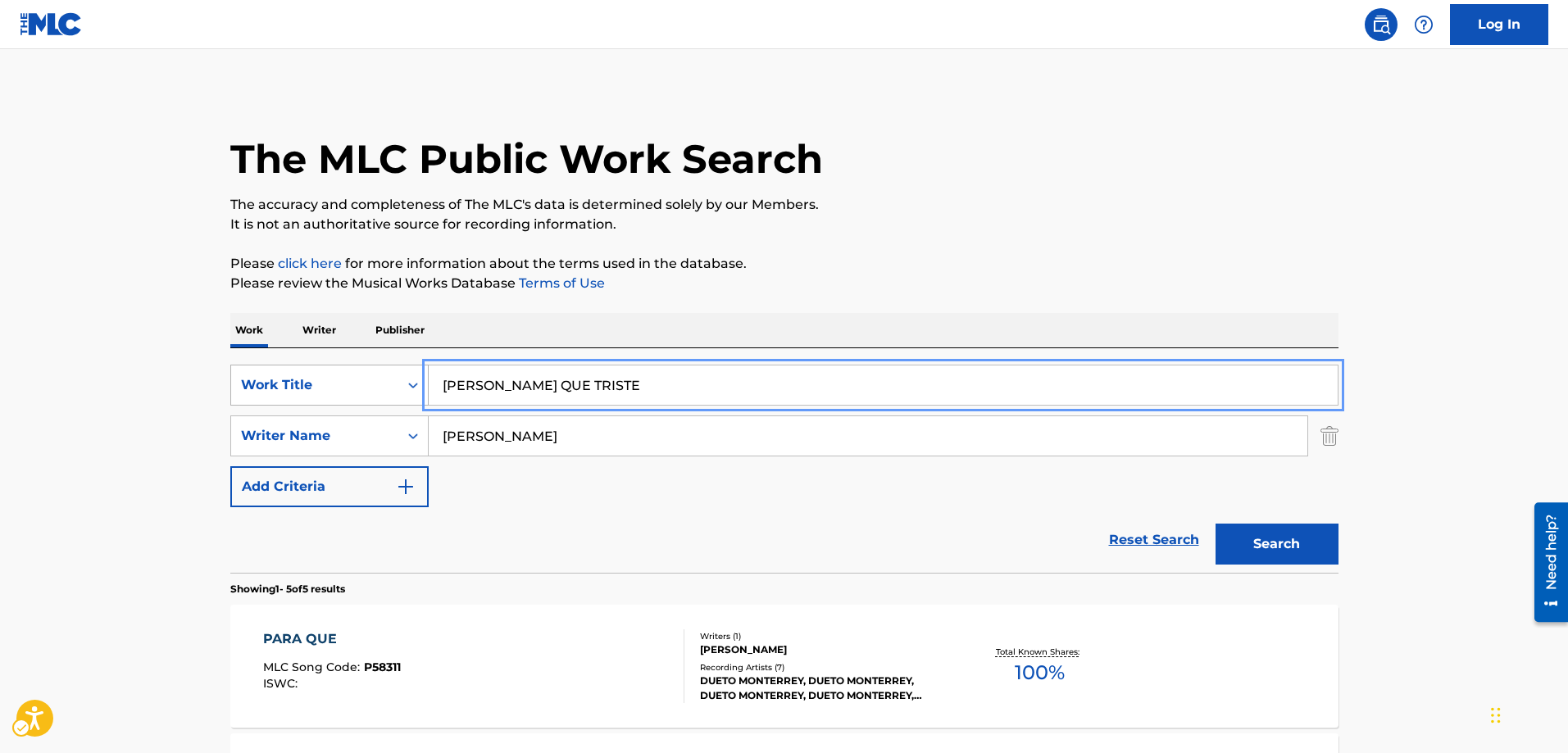
drag, startPoint x: 492, startPoint y: 385, endPoint x: 395, endPoint y: 386, distance: 97.0
click at [395, 386] on div "SearchWithCriteria30d79003-ced4-4fe5-9fd1-23c7fd211f73 Work Title PEDRO HAY QUE…" at bounding box center [785, 385] width 1108 height 41
click at [527, 383] on input "PEDRO HAY QUE TRISTE" at bounding box center [883, 385] width 909 height 39
drag, startPoint x: 487, startPoint y: 387, endPoint x: 436, endPoint y: 392, distance: 51.2
click at [436, 392] on input "PEDRO HAY QUE TRISTE" at bounding box center [883, 385] width 909 height 39
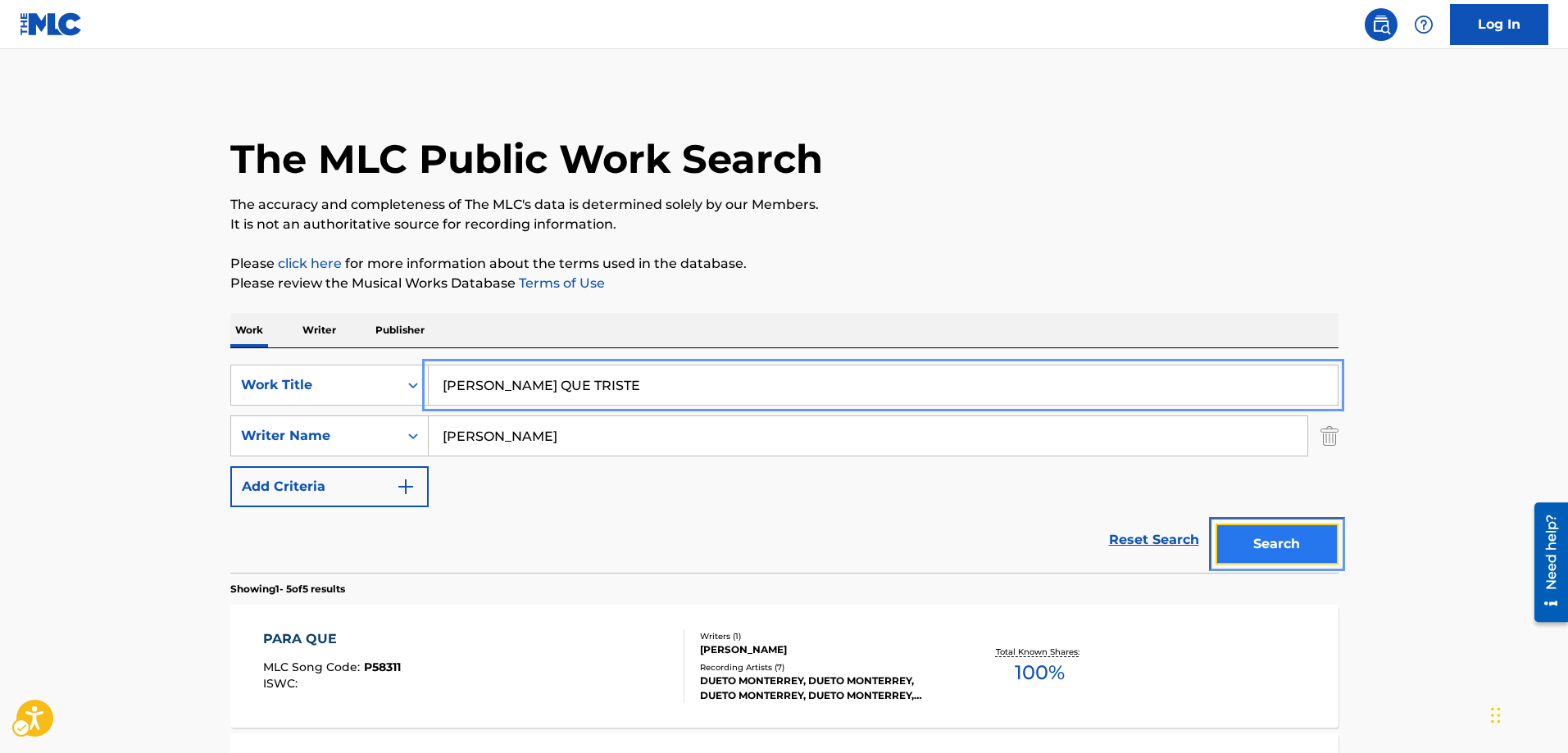
click at [1260, 547] on button "Search" at bounding box center [1277, 544] width 123 height 41
drag, startPoint x: 497, startPoint y: 387, endPoint x: 411, endPoint y: 398, distance: 86.7
click at [411, 398] on div "SearchWithCriteria30d79003-ced4-4fe5-9fd1-23c7fd211f73 Work Title PEDRO HAY QUE…" at bounding box center [785, 385] width 1108 height 41
click at [1216, 523] on button "Search" at bounding box center [1277, 544] width 123 height 41
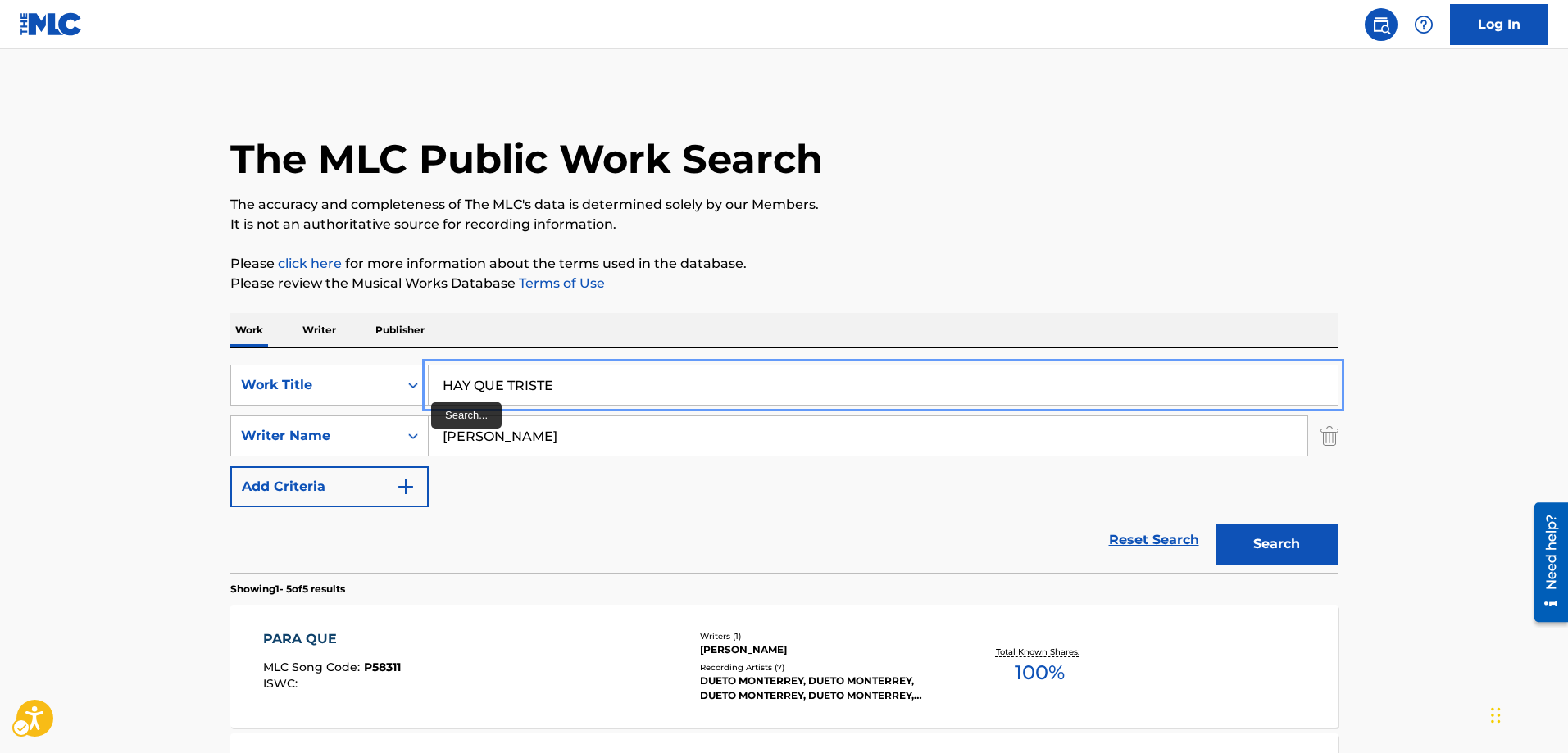
click at [436, 385] on input "HAY QUE TRISTE" at bounding box center [883, 385] width 909 height 39
click at [1216, 523] on button "Search" at bounding box center [1277, 544] width 123 height 41
click at [483, 392] on input "PUES HAY QUE TRISTE" at bounding box center [883, 385] width 909 height 39
type input "PERO HAY QUE TRISTE"
click at [1216, 523] on button "Search" at bounding box center [1277, 544] width 123 height 41
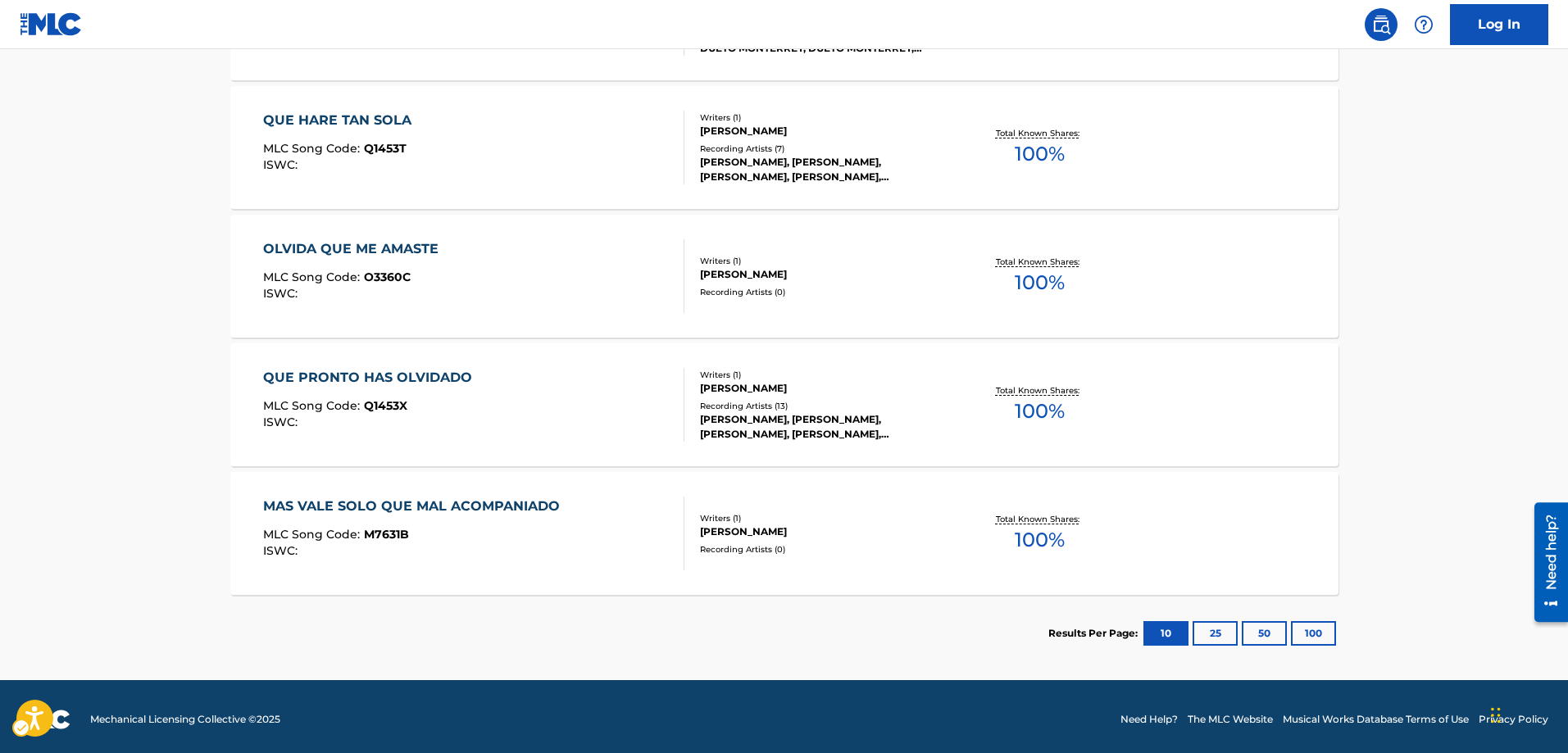
scroll to position [782, 0]
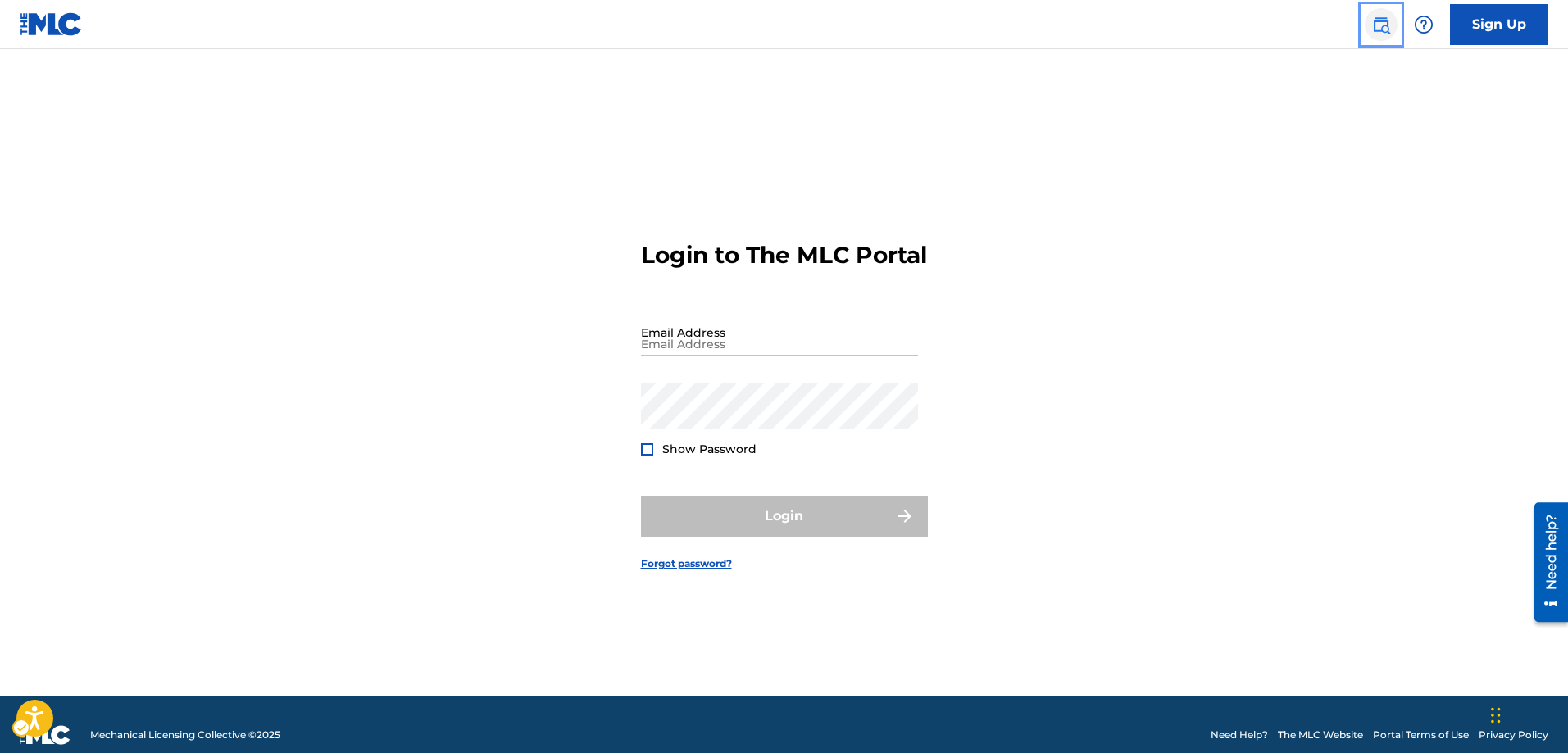
click at [1381, 25] on img "Page Menu" at bounding box center [1381, 24] width 19 height 19
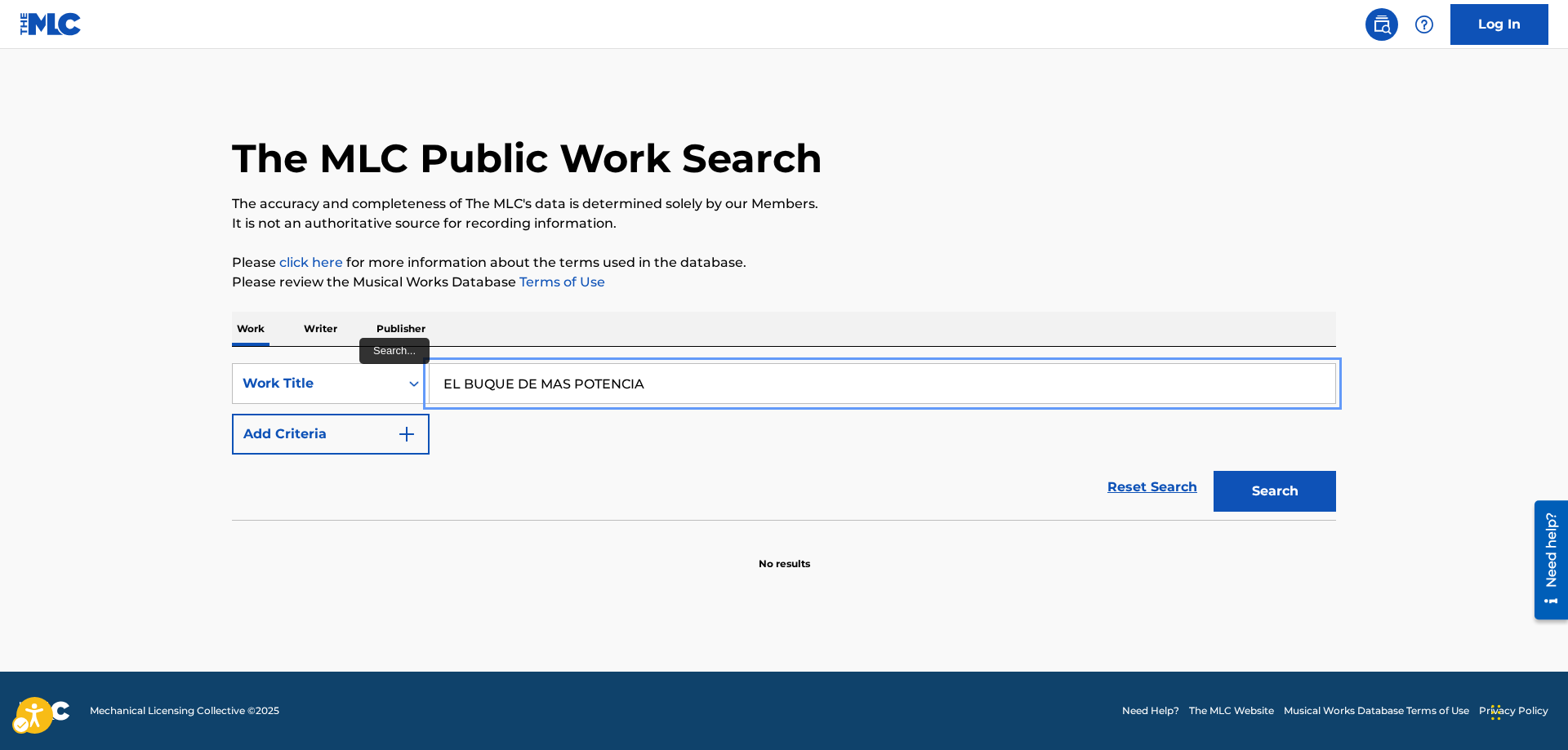
type input "EL BUQUE DE MAS POTENCIA"
click at [232, 414] on button "Add Criteria" at bounding box center [330, 435] width 197 height 41
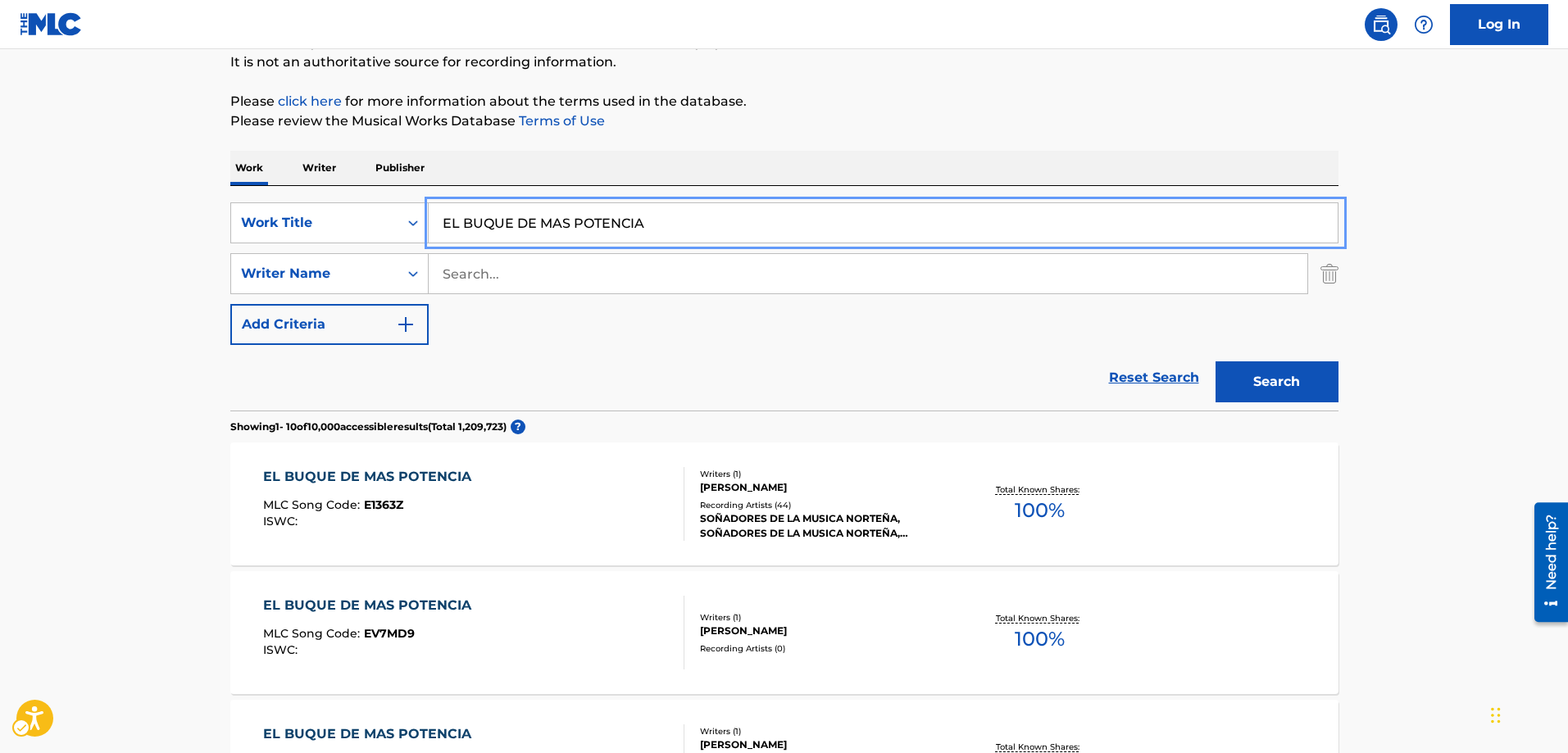
scroll to position [164, 0]
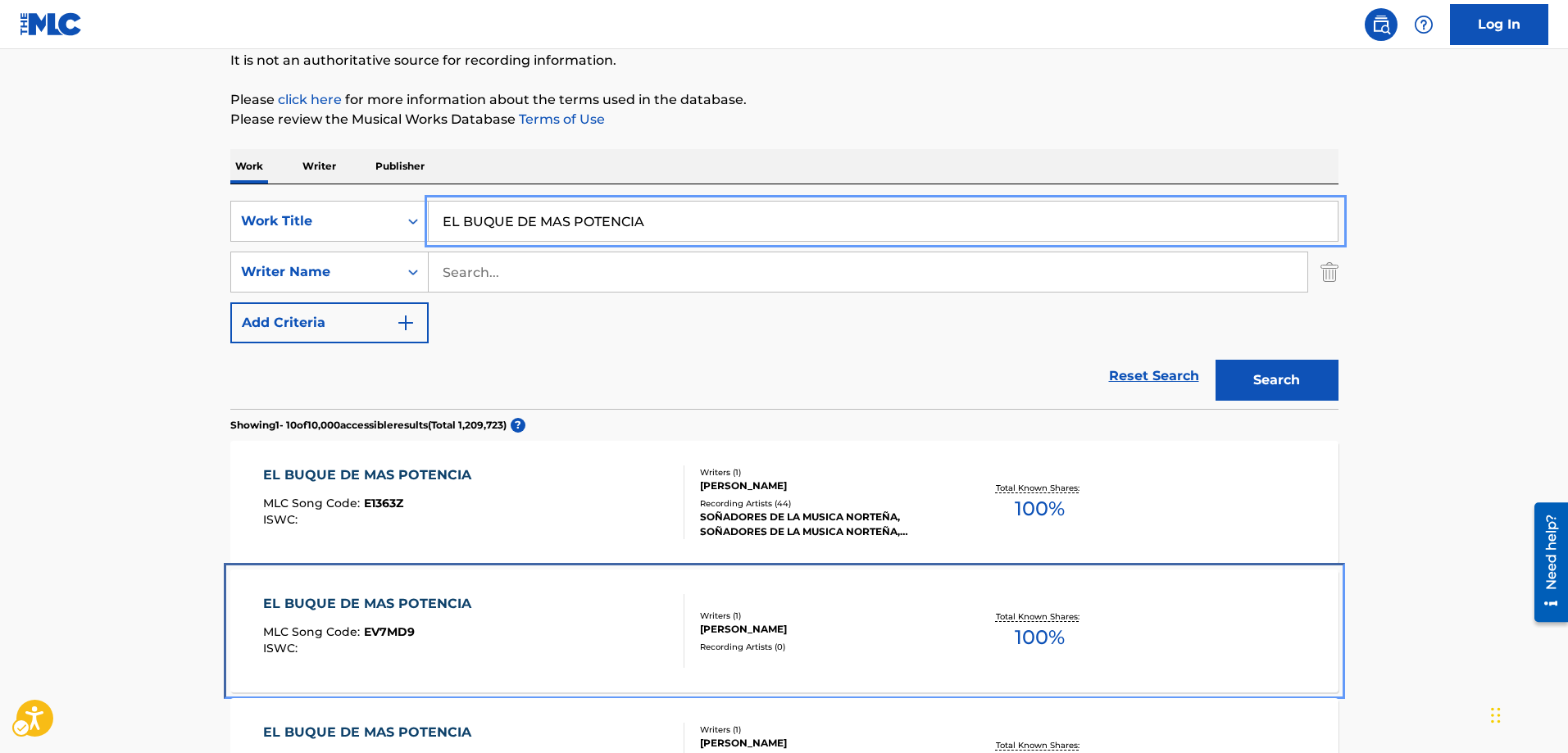
click at [398, 629] on span "EV7MD9" at bounding box center [389, 632] width 51 height 15
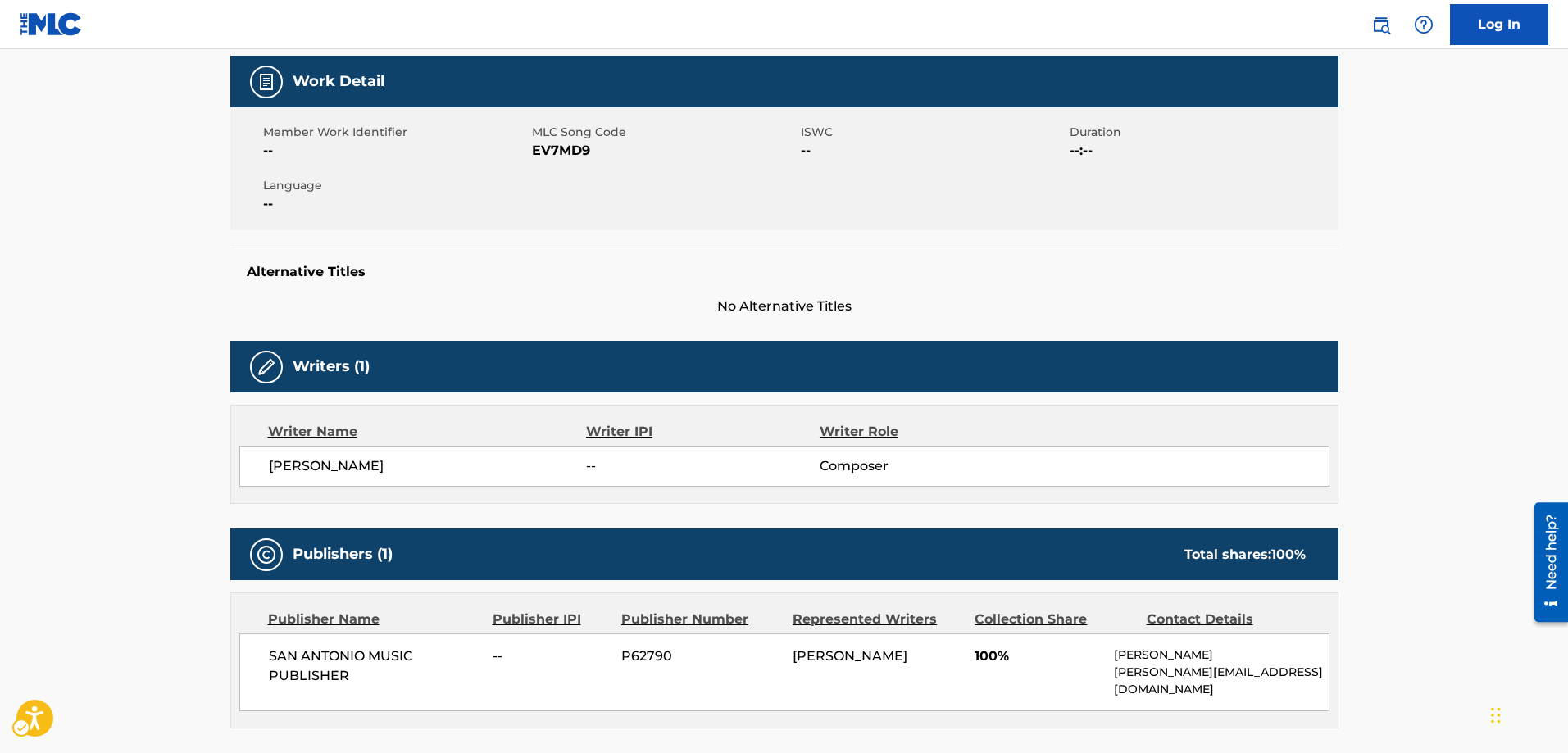
scroll to position [245, 0]
